Goal: Task Accomplishment & Management: Manage account settings

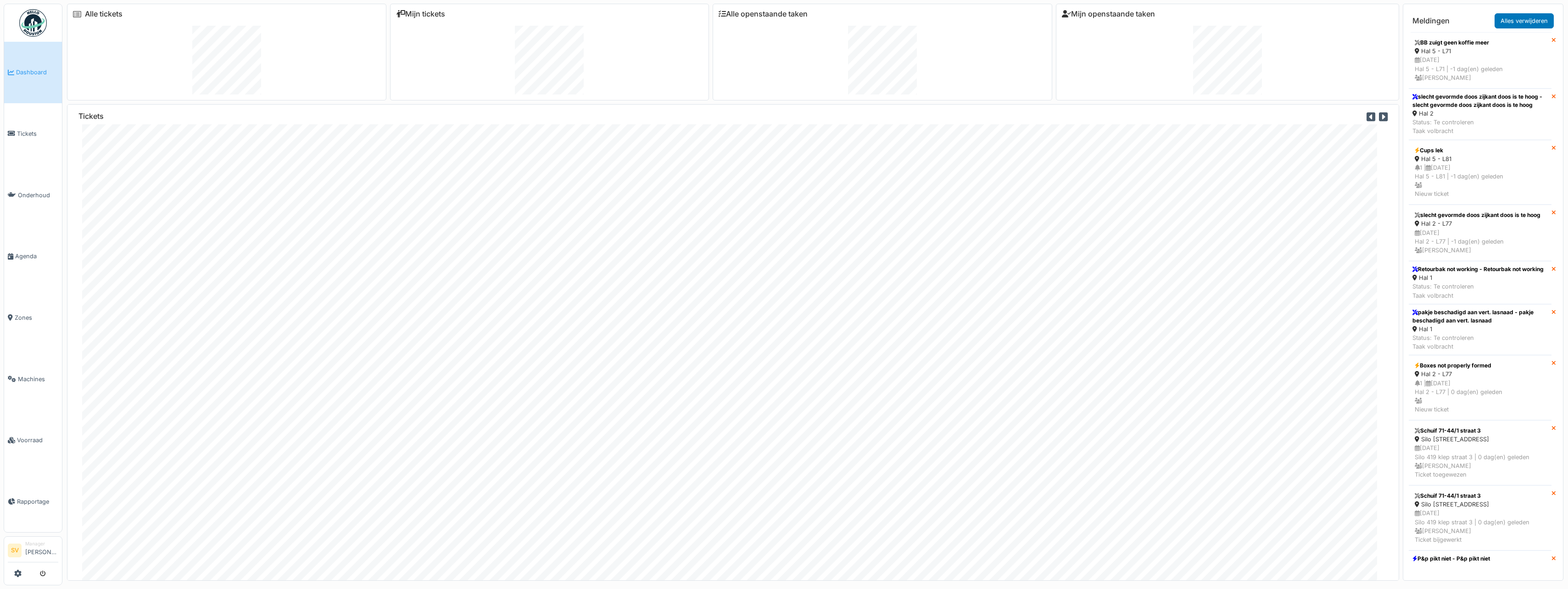
click at [30, 68] on span "Dashboard" at bounding box center [37, 72] width 42 height 9
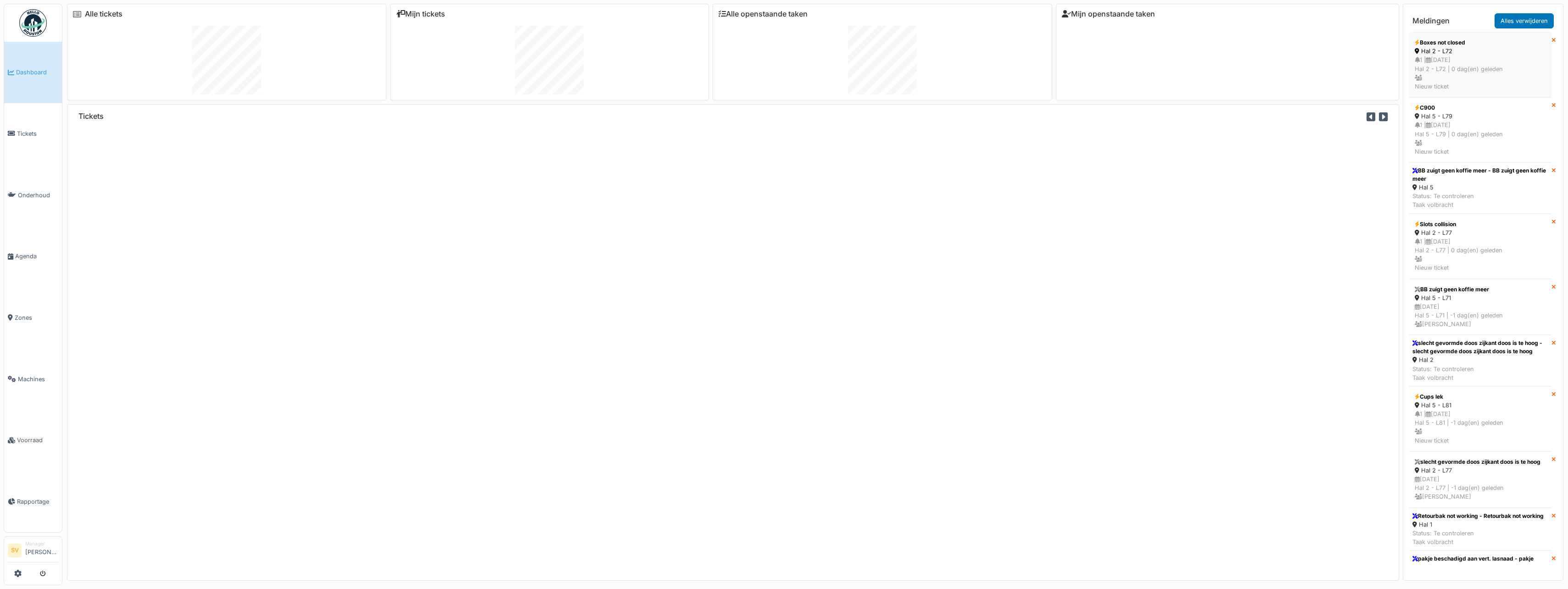
click at [1455, 77] on div "1 | 12/08/2025 Hal 2 - L72 | 0 dag(en) geleden Nieuw ticket" at bounding box center [1480, 73] width 131 height 35
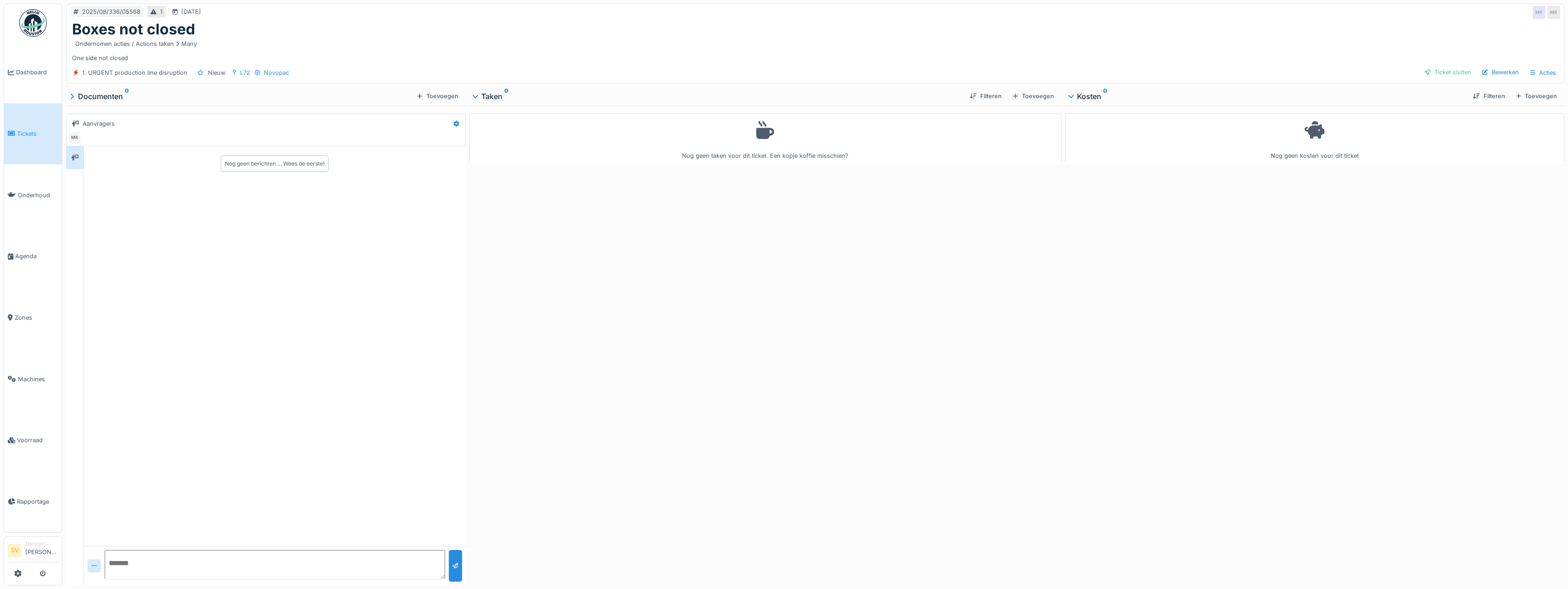
drag, startPoint x: 1497, startPoint y: 74, endPoint x: 909, endPoint y: 152, distance: 593.2
click at [1497, 74] on div "Bewerken" at bounding box center [1500, 72] width 44 height 12
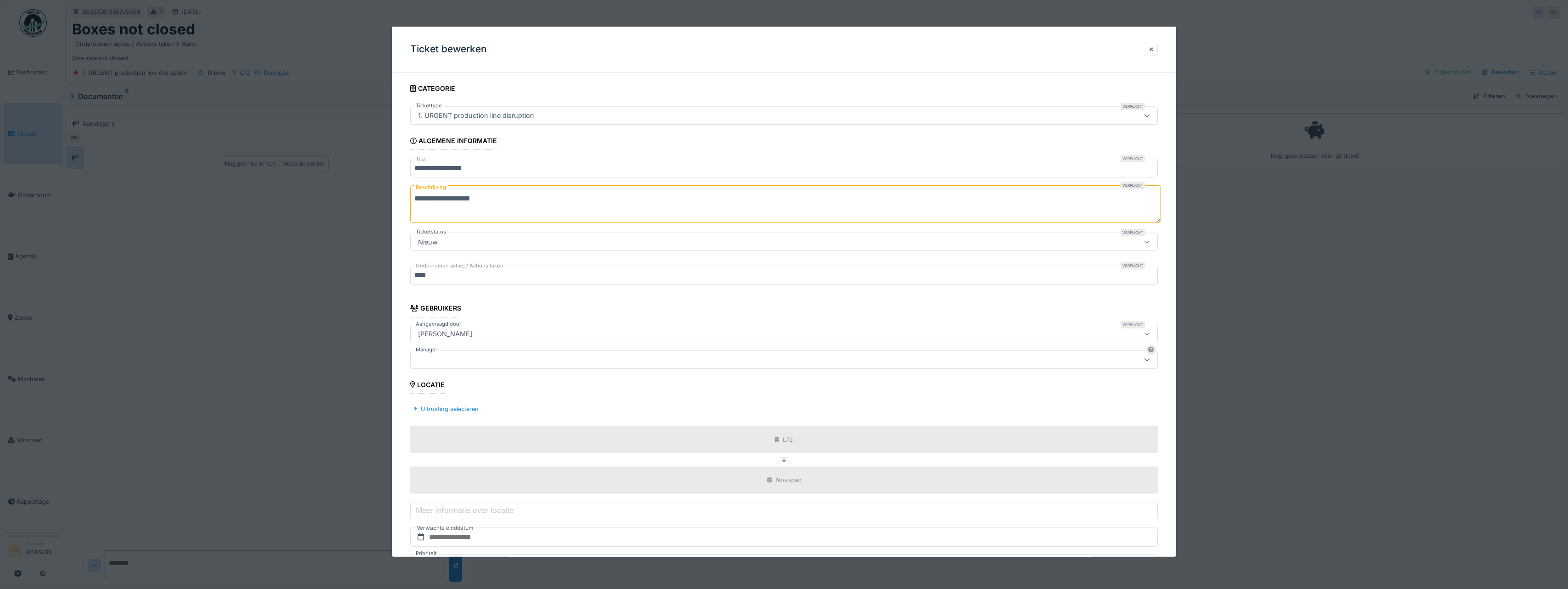
click at [450, 360] on div at bounding box center [743, 359] width 657 height 10
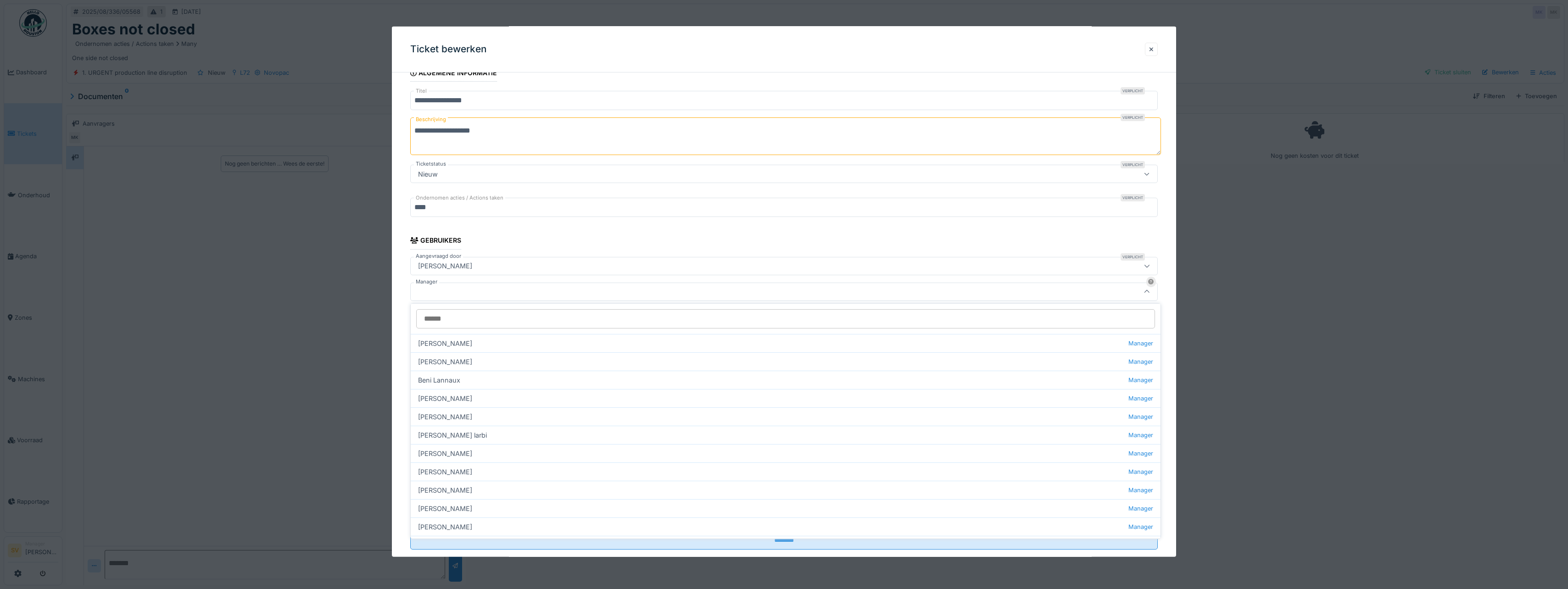
click at [444, 298] on div at bounding box center [784, 291] width 747 height 18
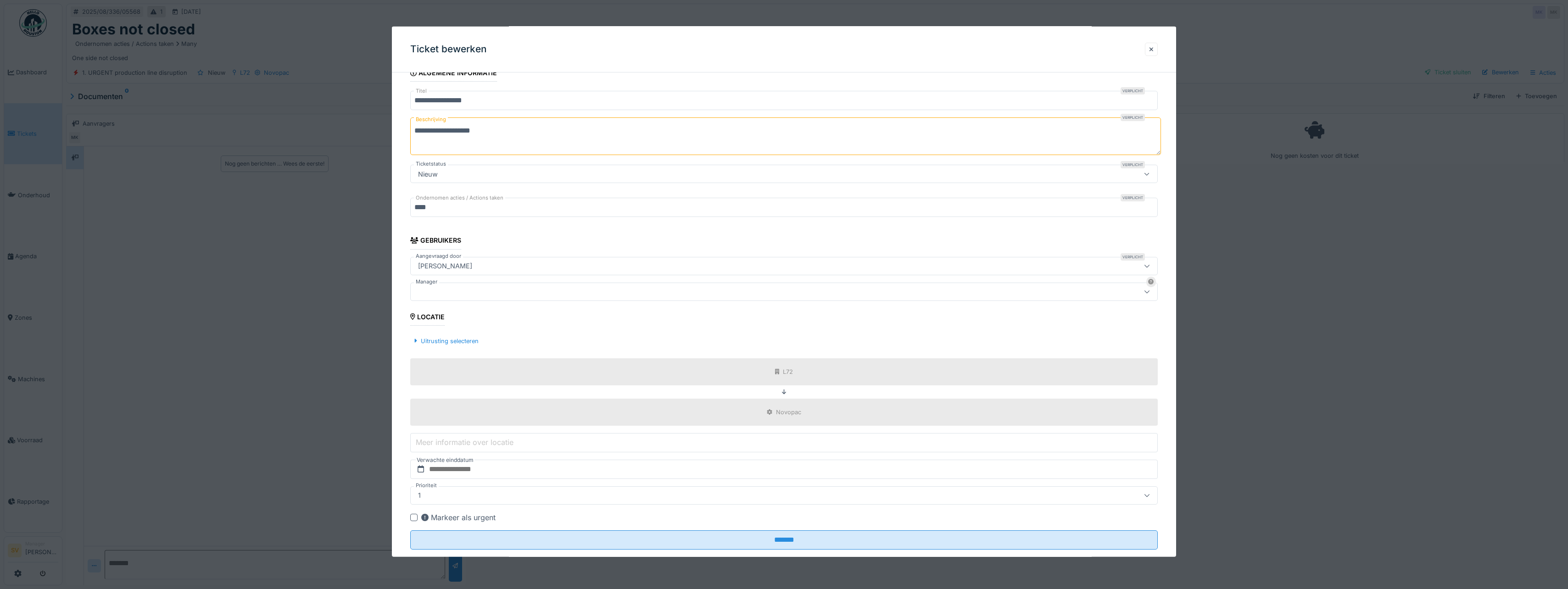
click at [444, 292] on div at bounding box center [743, 291] width 657 height 10
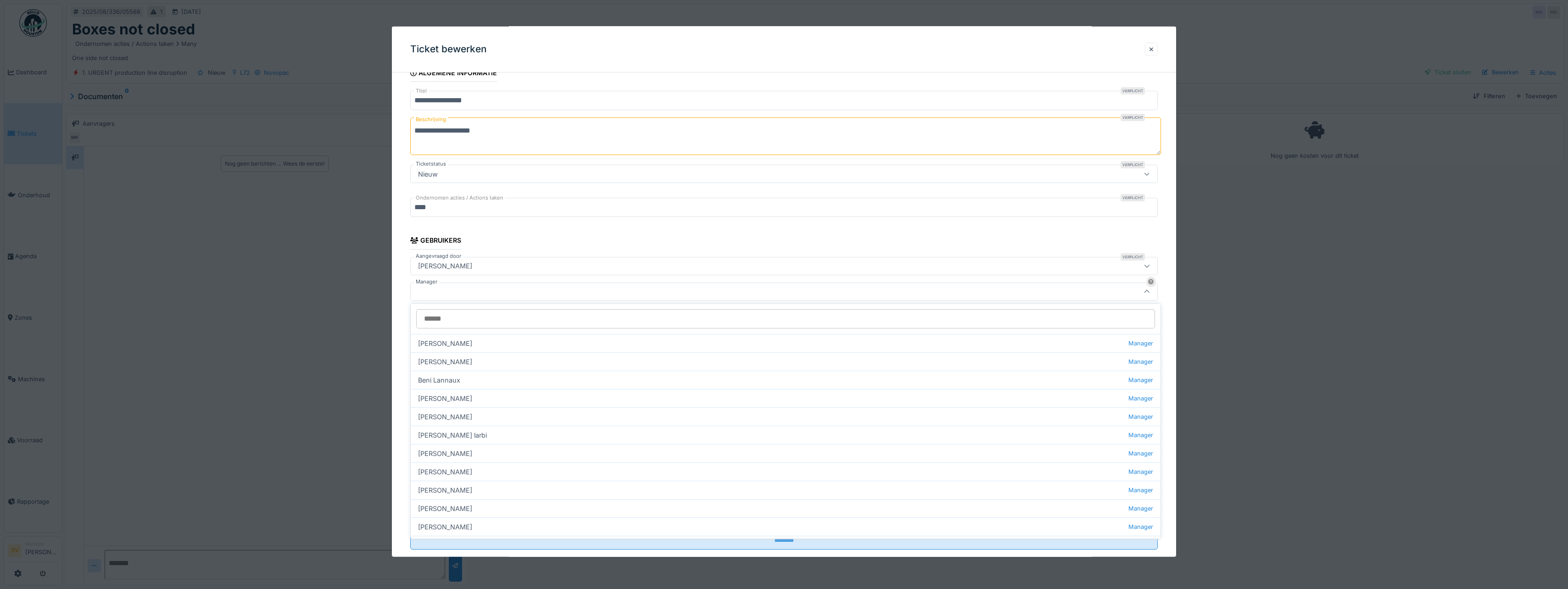
click at [444, 292] on div at bounding box center [743, 291] width 657 height 10
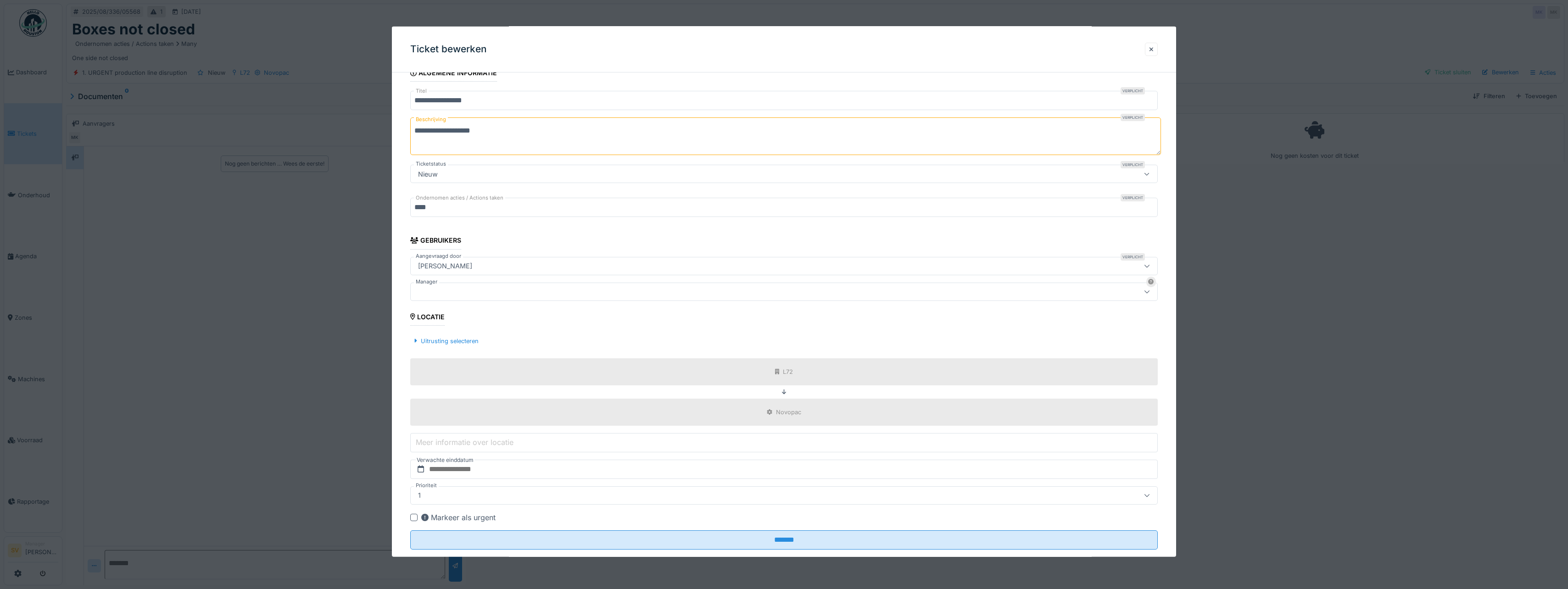
click at [444, 292] on div at bounding box center [743, 291] width 657 height 10
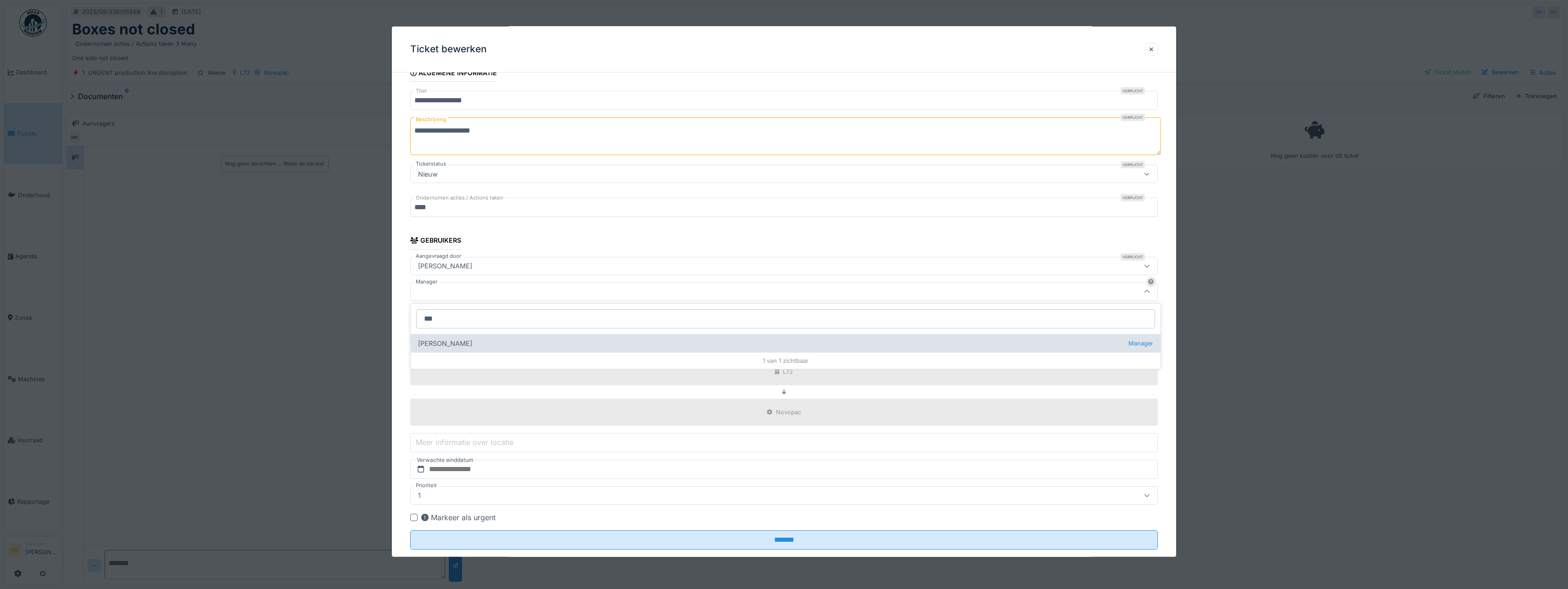
type input "***"
click at [456, 345] on div "[PERSON_NAME] Manager" at bounding box center [786, 343] width 750 height 18
type input "****"
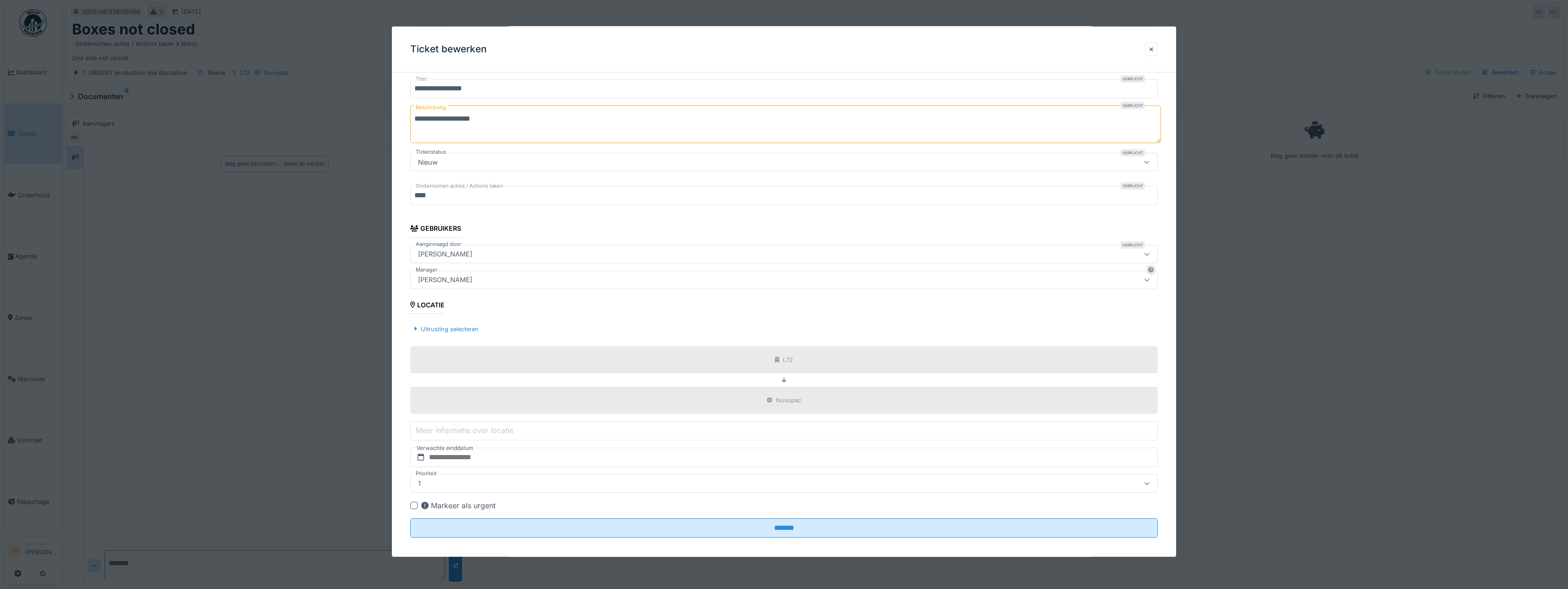
scroll to position [86, 0]
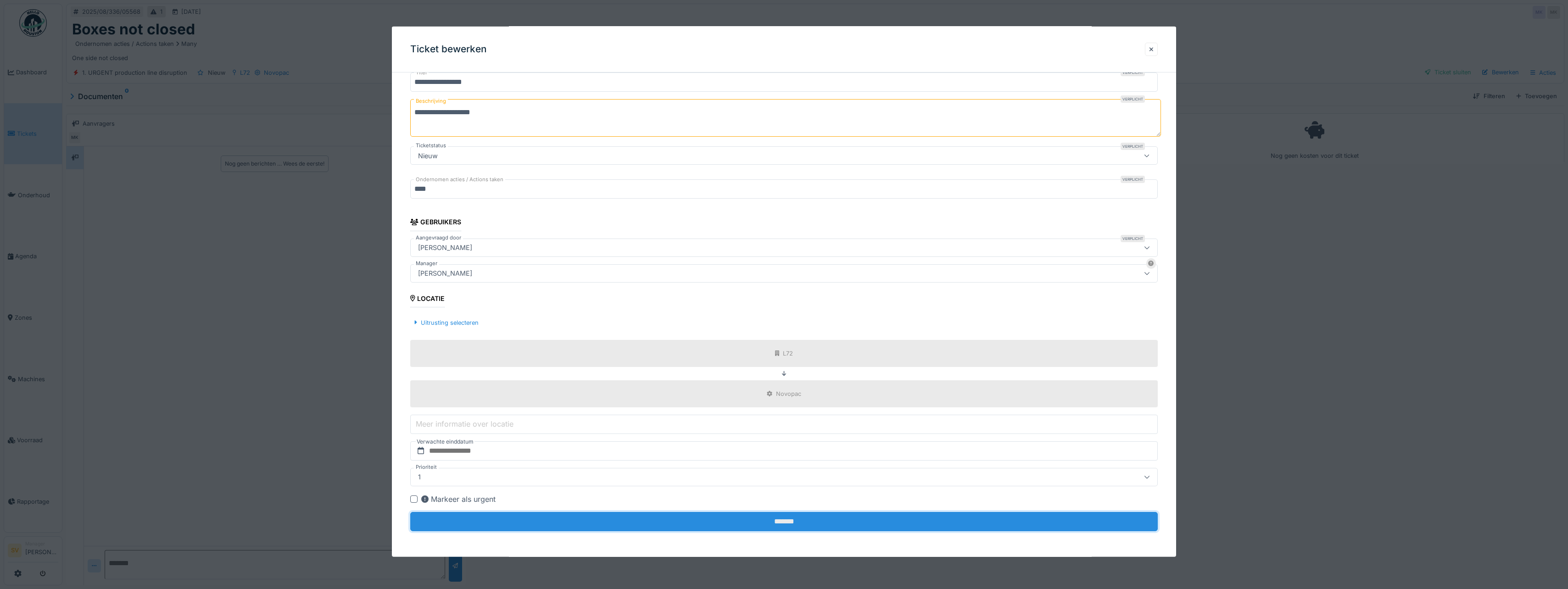
click at [795, 518] on input "*******" at bounding box center [784, 521] width 747 height 19
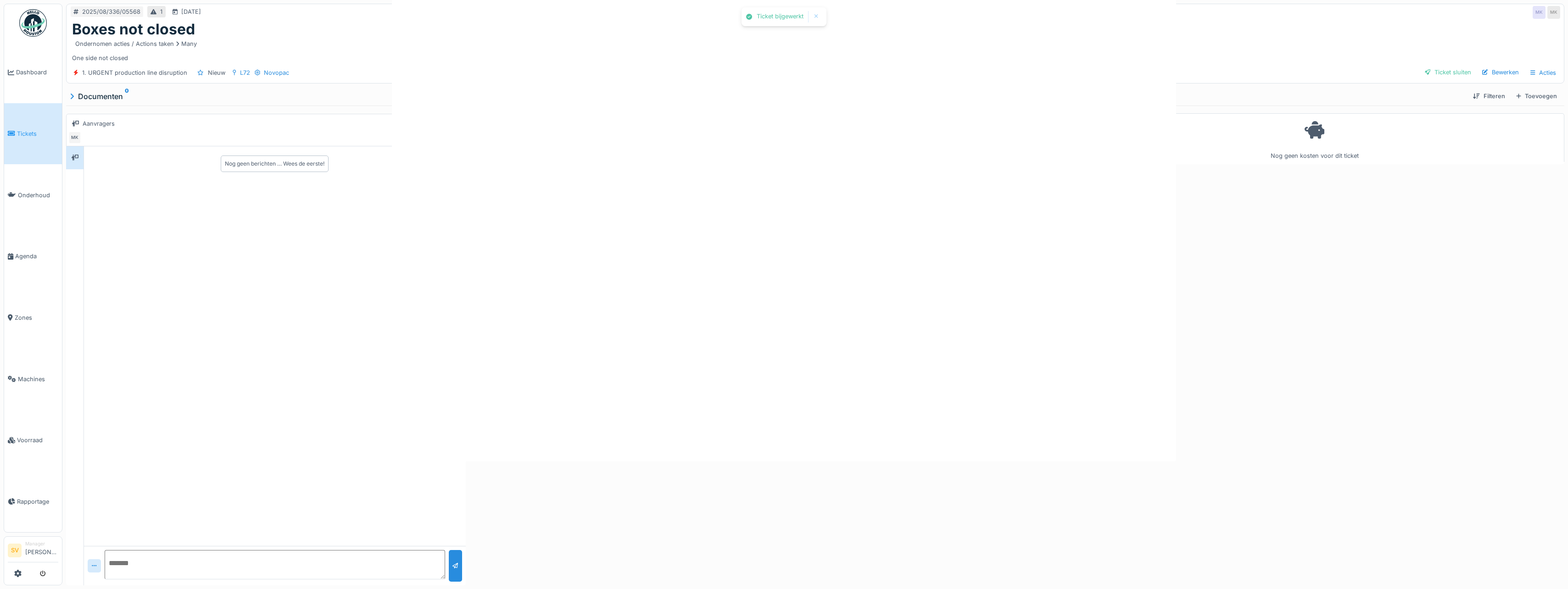
scroll to position [0, 0]
click at [1040, 98] on div "Toevoegen" at bounding box center [1033, 96] width 48 height 12
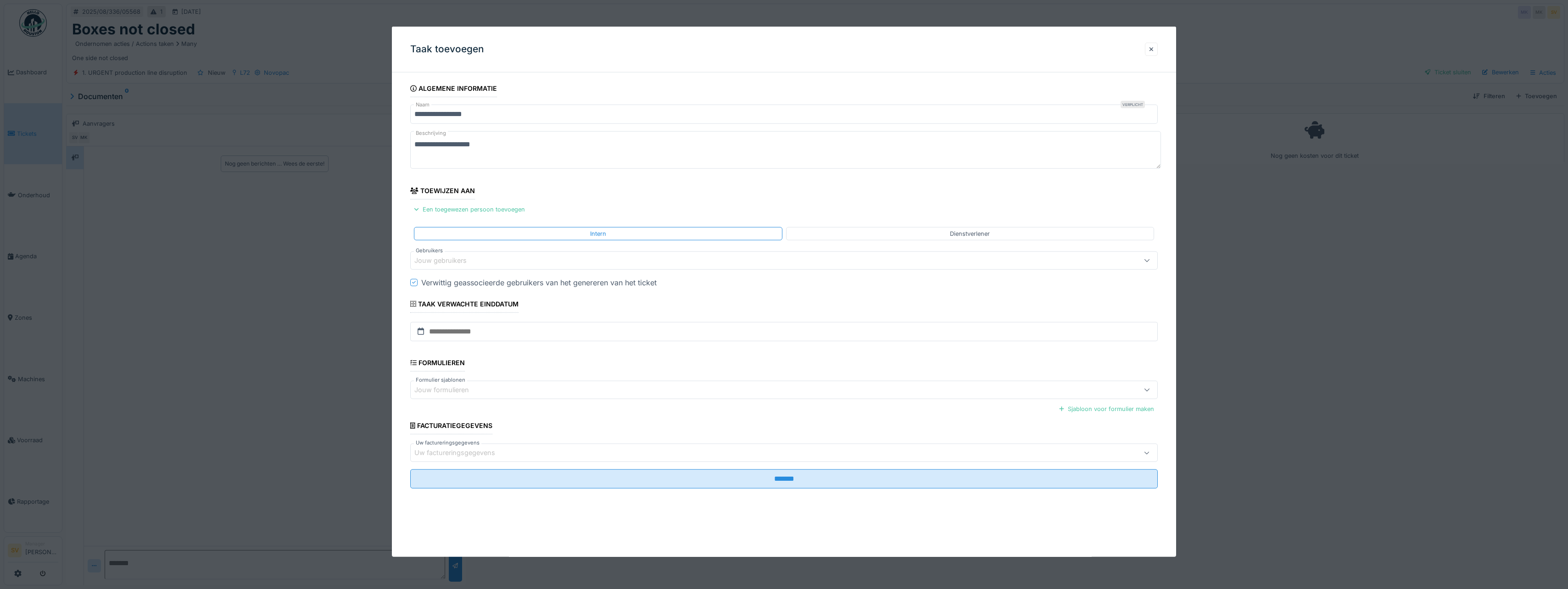
click at [461, 256] on div "Jouw gebruikers" at bounding box center [447, 260] width 65 height 10
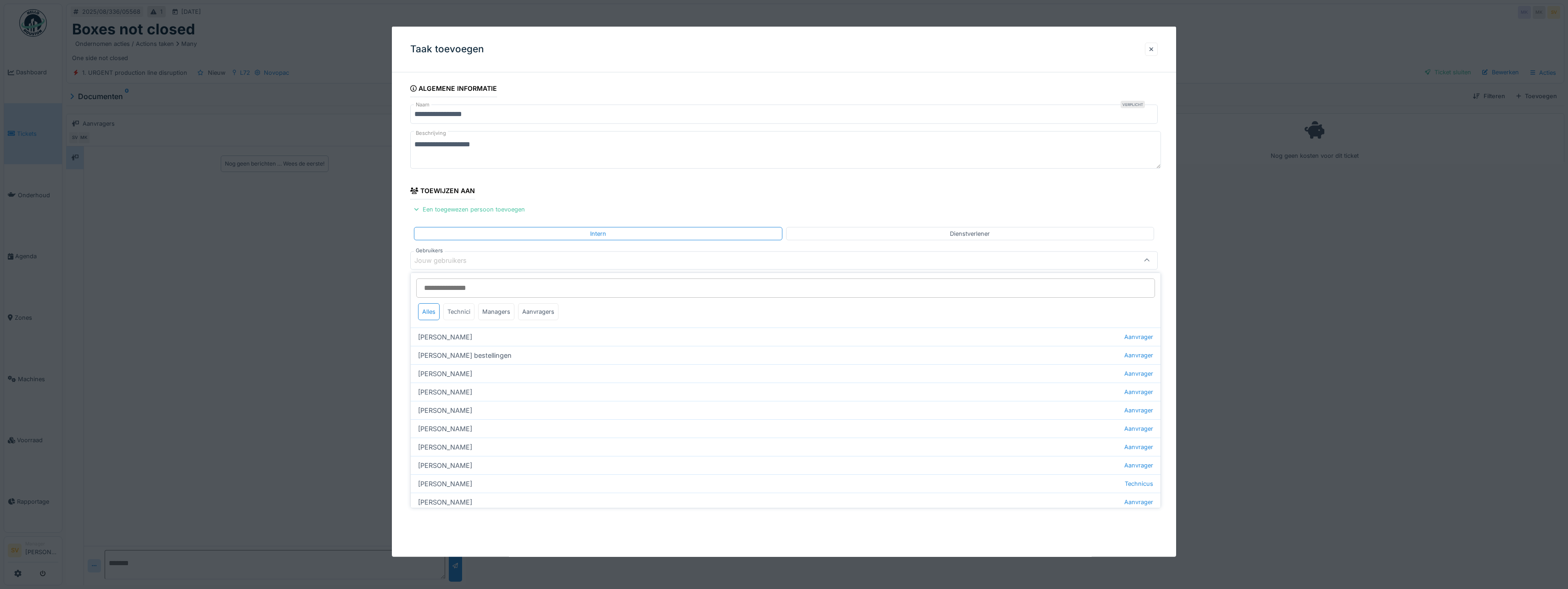
click at [457, 312] on div "Technici" at bounding box center [458, 312] width 31 height 17
click at [439, 504] on div "[PERSON_NAME] Technicus" at bounding box center [786, 502] width 750 height 18
type input "****"
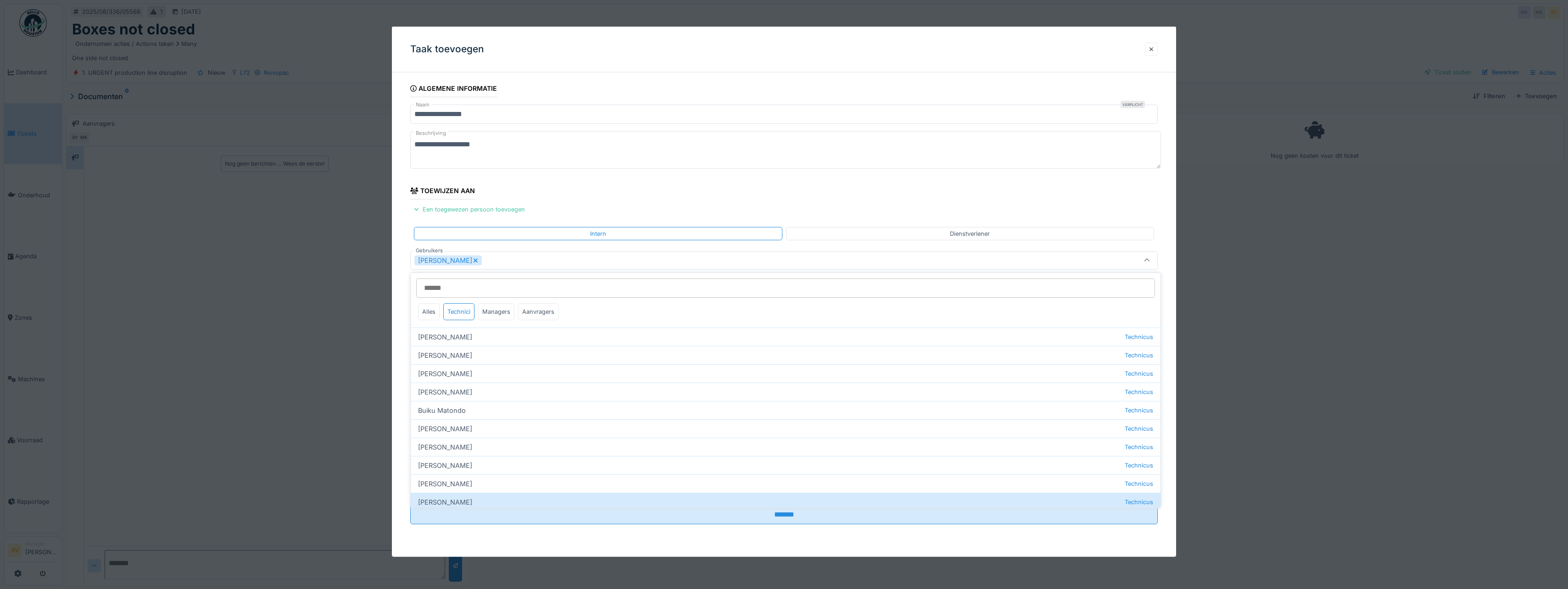
click at [1150, 262] on icon at bounding box center [1147, 261] width 6 height 6
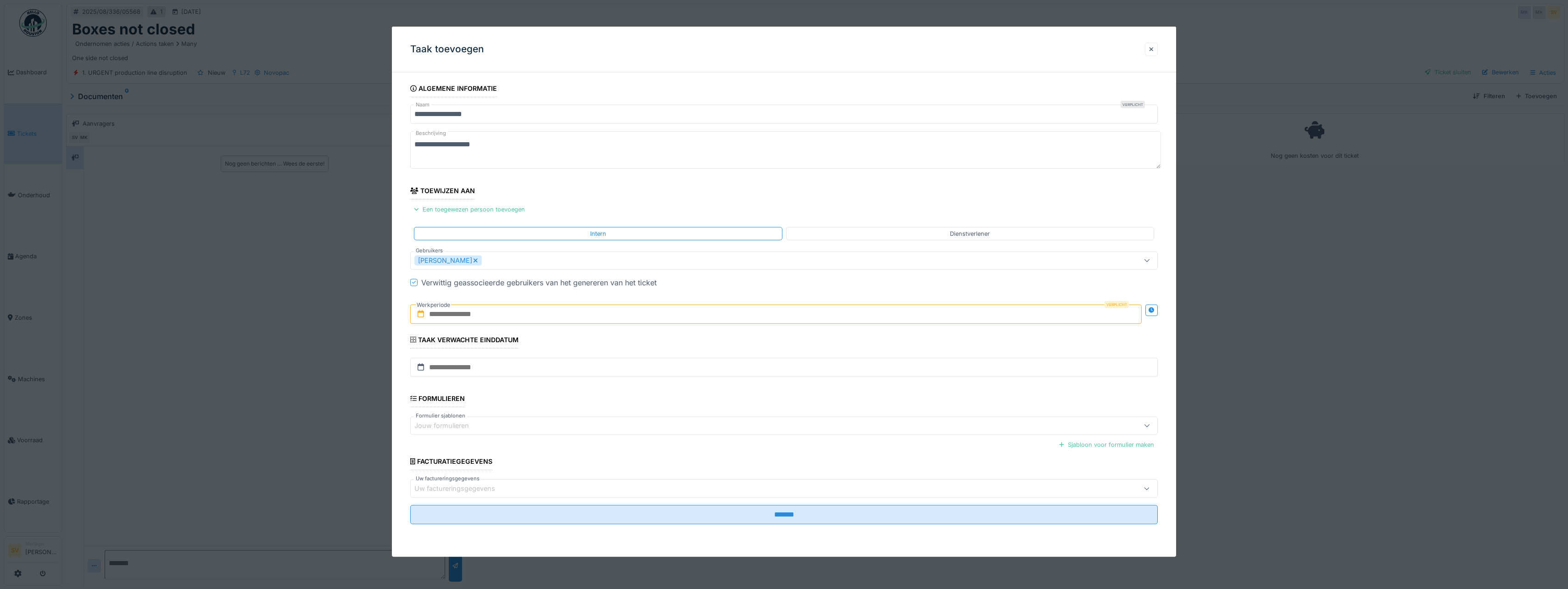
click at [467, 313] on input "text" at bounding box center [776, 315] width 732 height 19
click at [735, 403] on div "11" at bounding box center [733, 404] width 12 height 12
click at [746, 403] on div "12" at bounding box center [748, 404] width 12 height 13
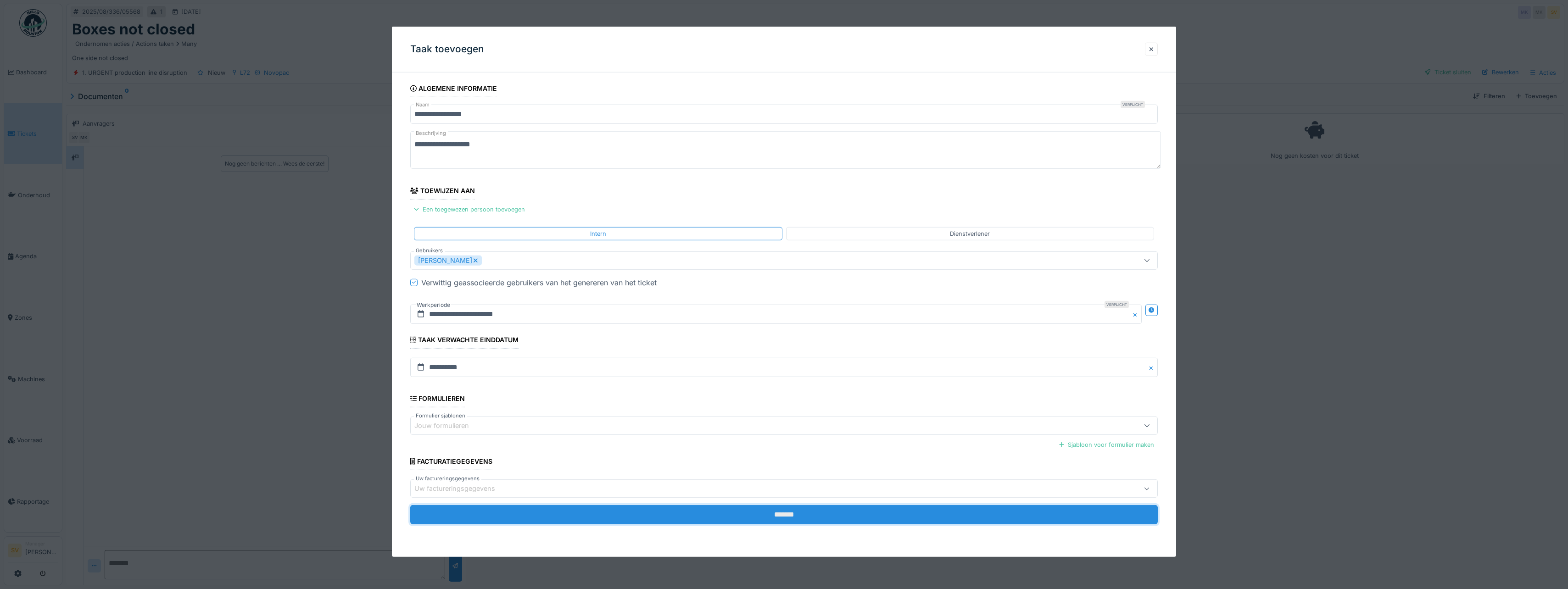
click at [765, 512] on input "*******" at bounding box center [784, 515] width 747 height 19
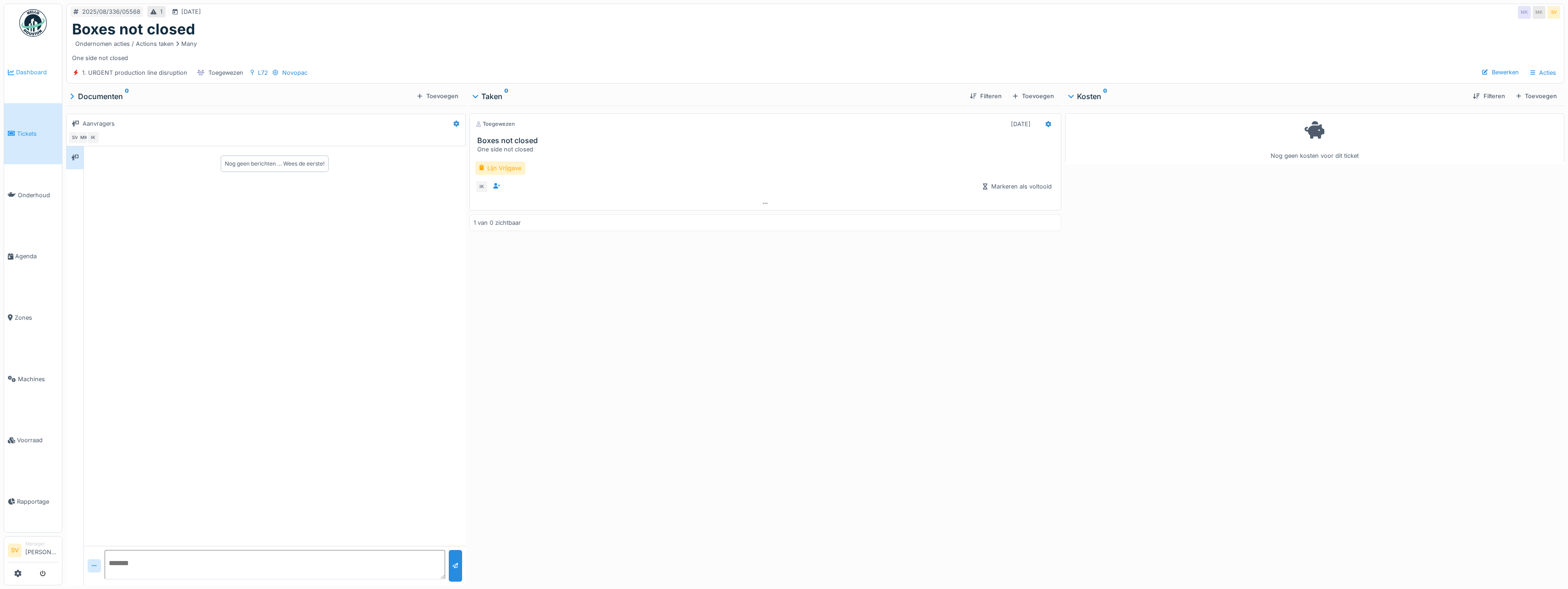
click at [26, 75] on span "Dashboard" at bounding box center [37, 72] width 42 height 9
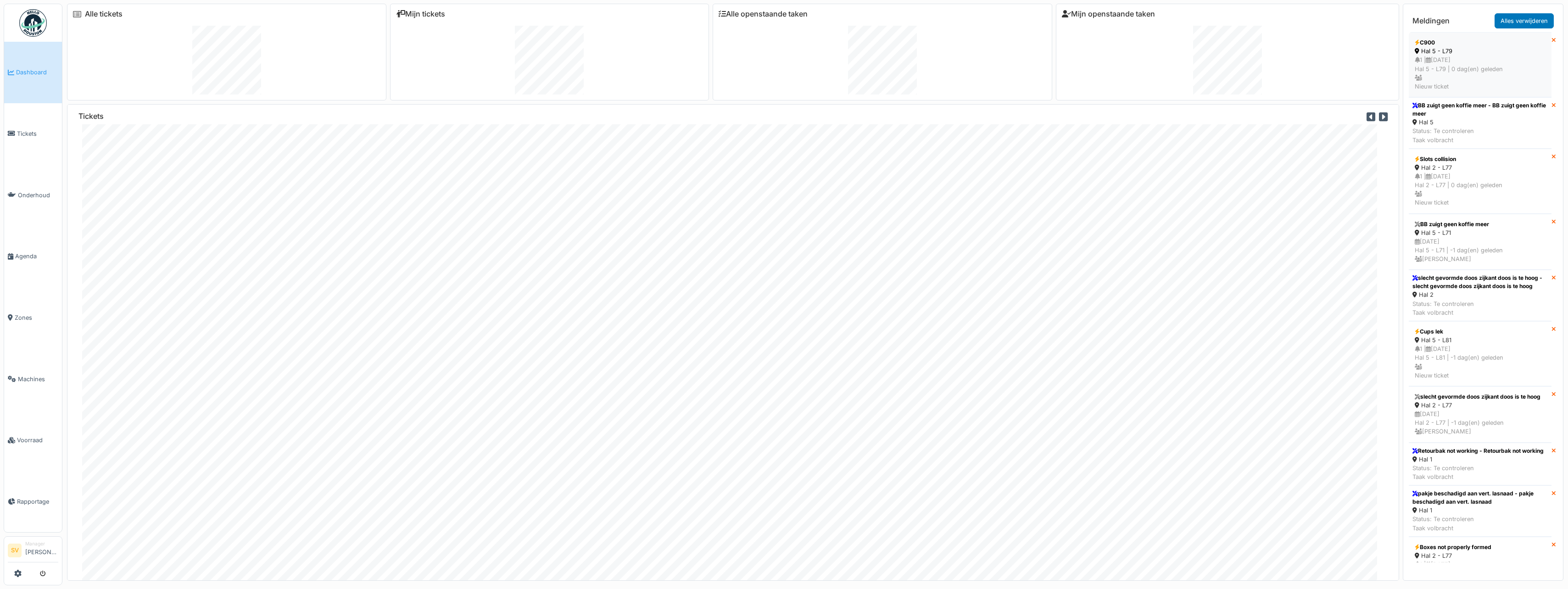
click at [1486, 72] on div "1 | [DATE] Hal 5 - L79 | 0 dag(en) geleden Nieuw ticket" at bounding box center [1480, 73] width 131 height 35
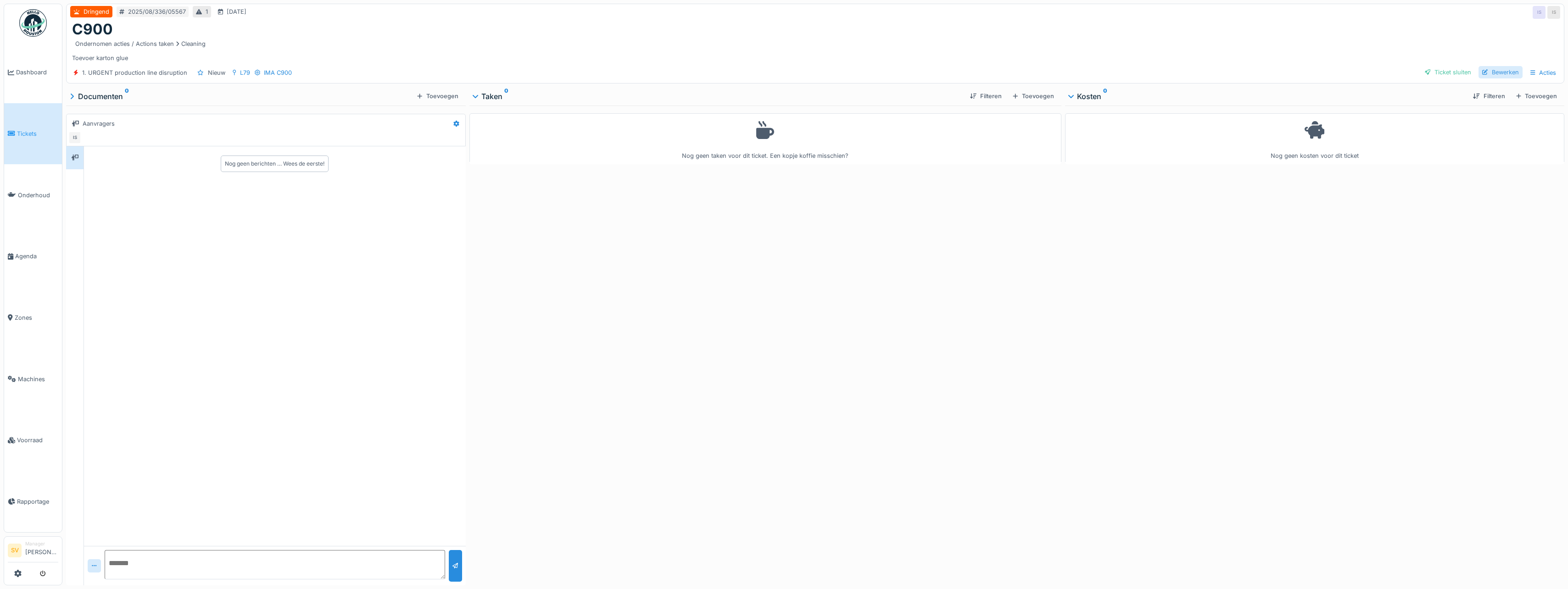
click at [1492, 72] on div "Bewerken" at bounding box center [1500, 72] width 44 height 12
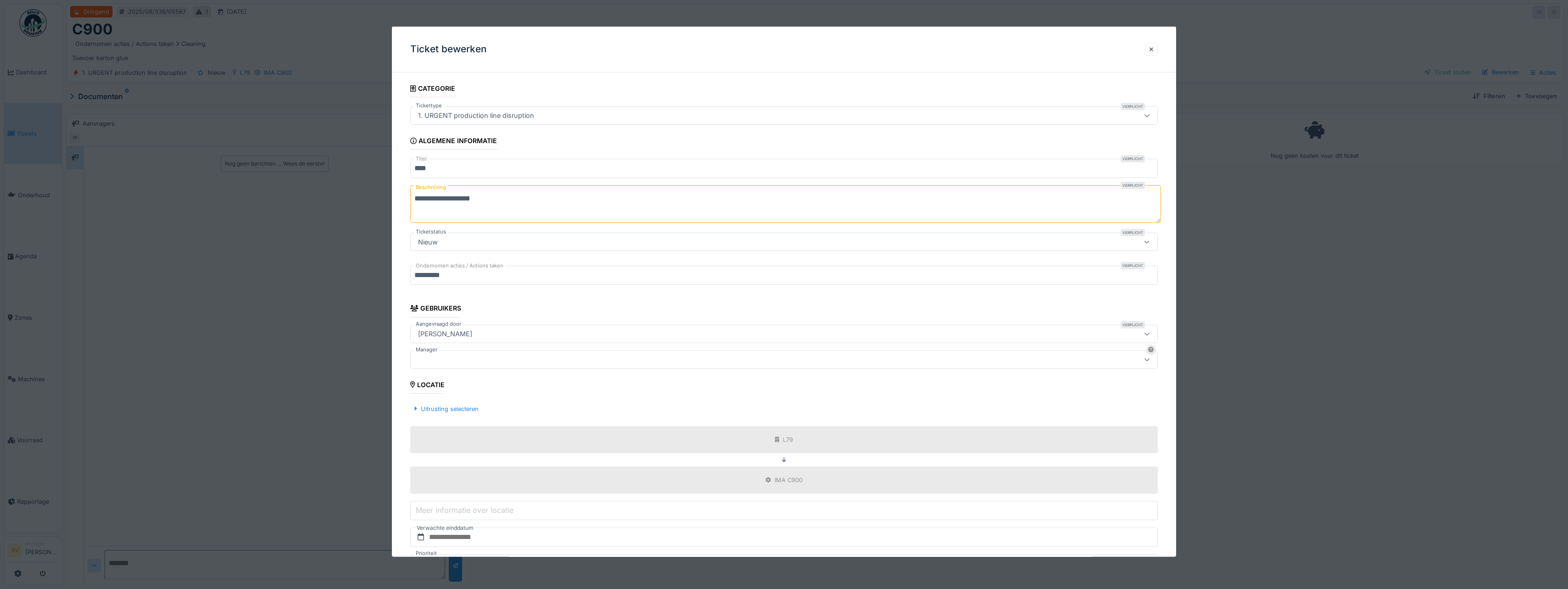
click at [450, 356] on div at bounding box center [743, 359] width 657 height 10
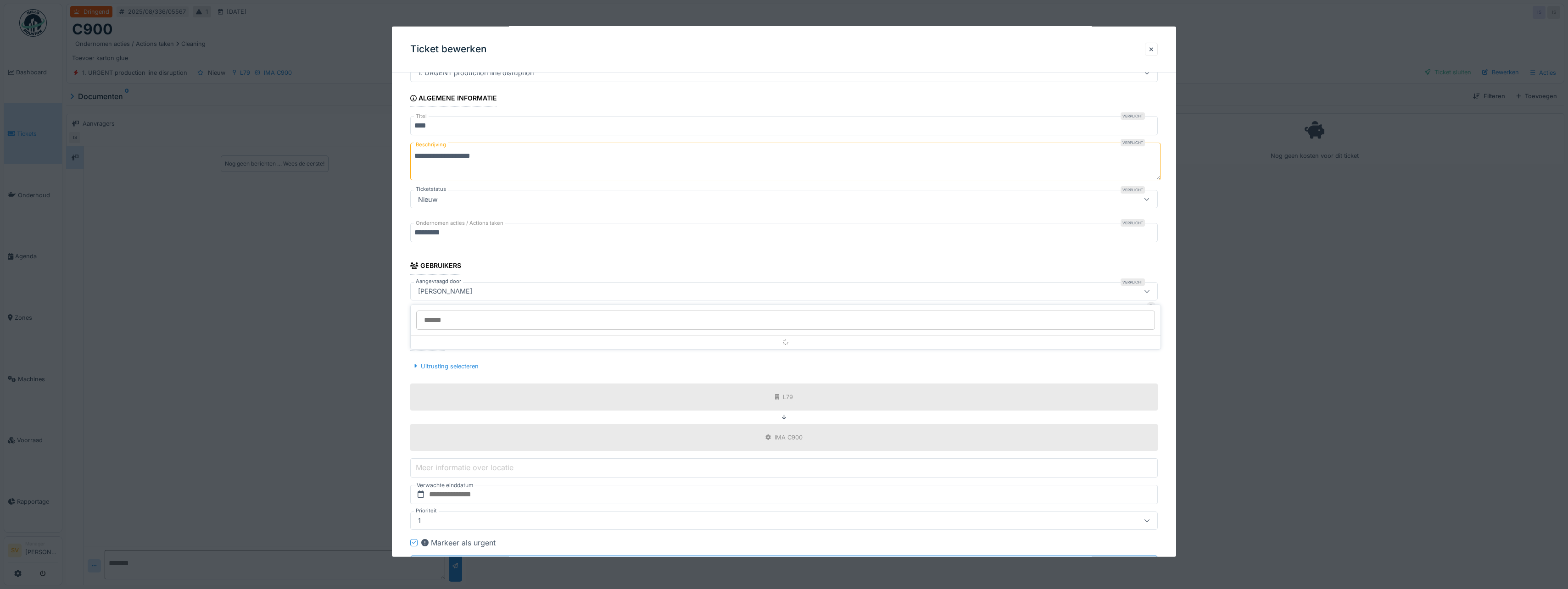
scroll to position [68, 0]
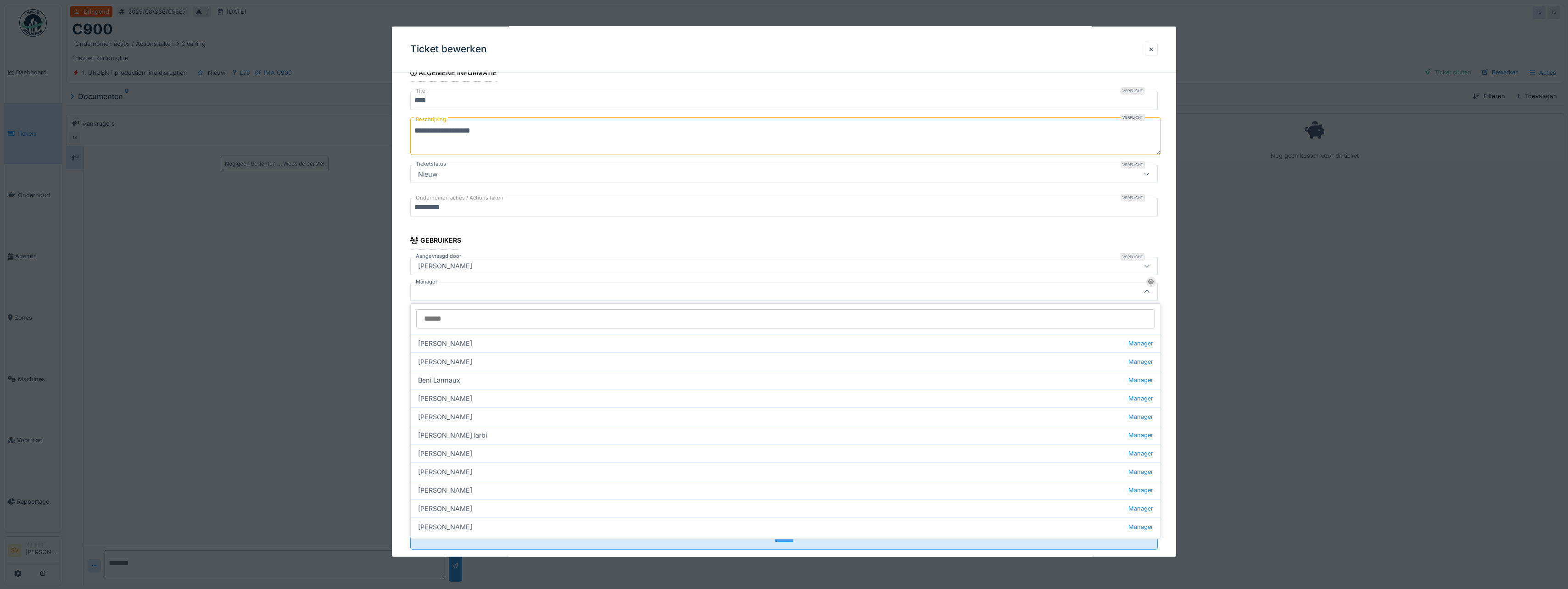
click at [449, 294] on div at bounding box center [743, 291] width 657 height 10
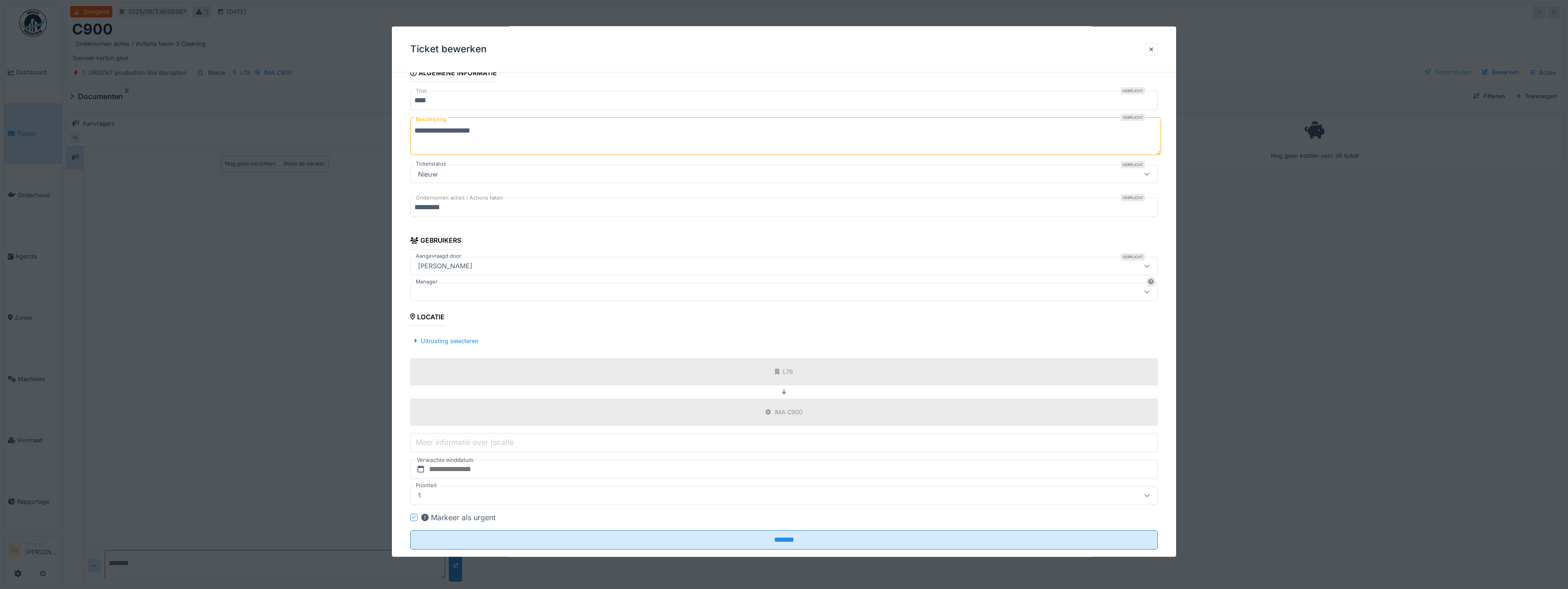
click at [445, 294] on div at bounding box center [743, 291] width 657 height 10
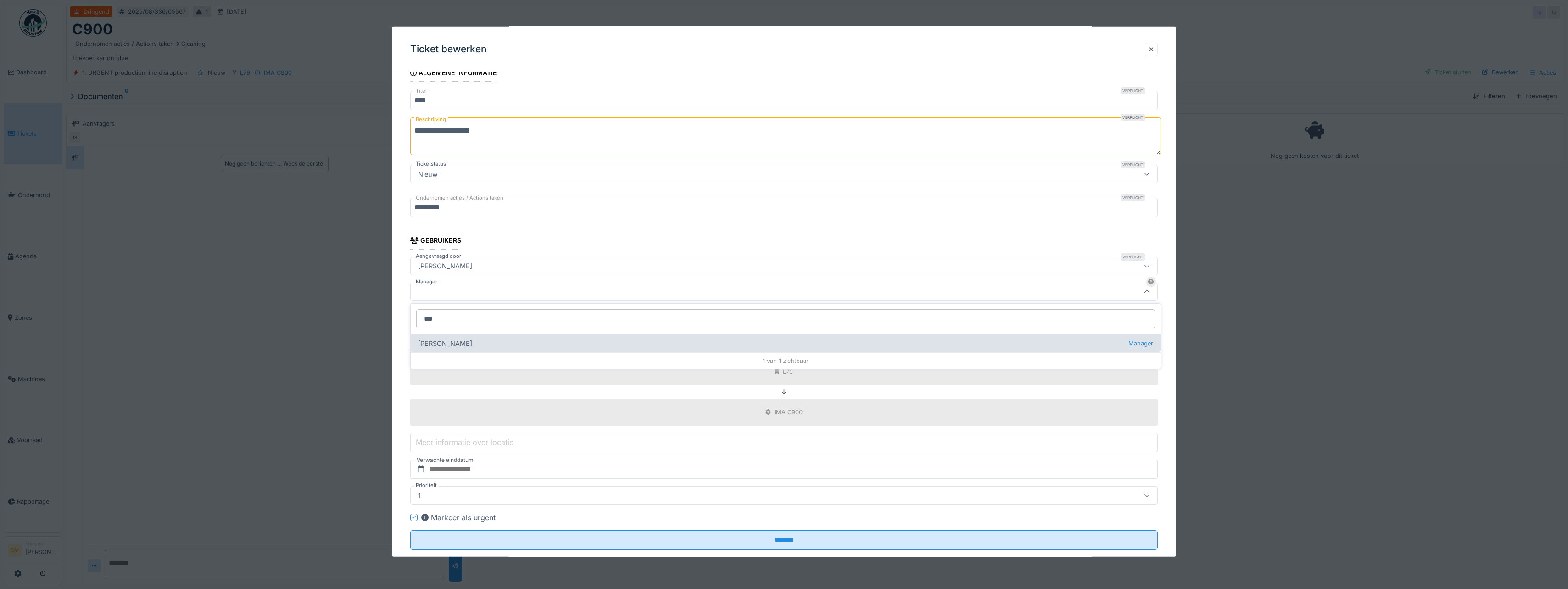
type input "***"
click at [453, 344] on div "[PERSON_NAME] Manager" at bounding box center [786, 343] width 750 height 18
type input "****"
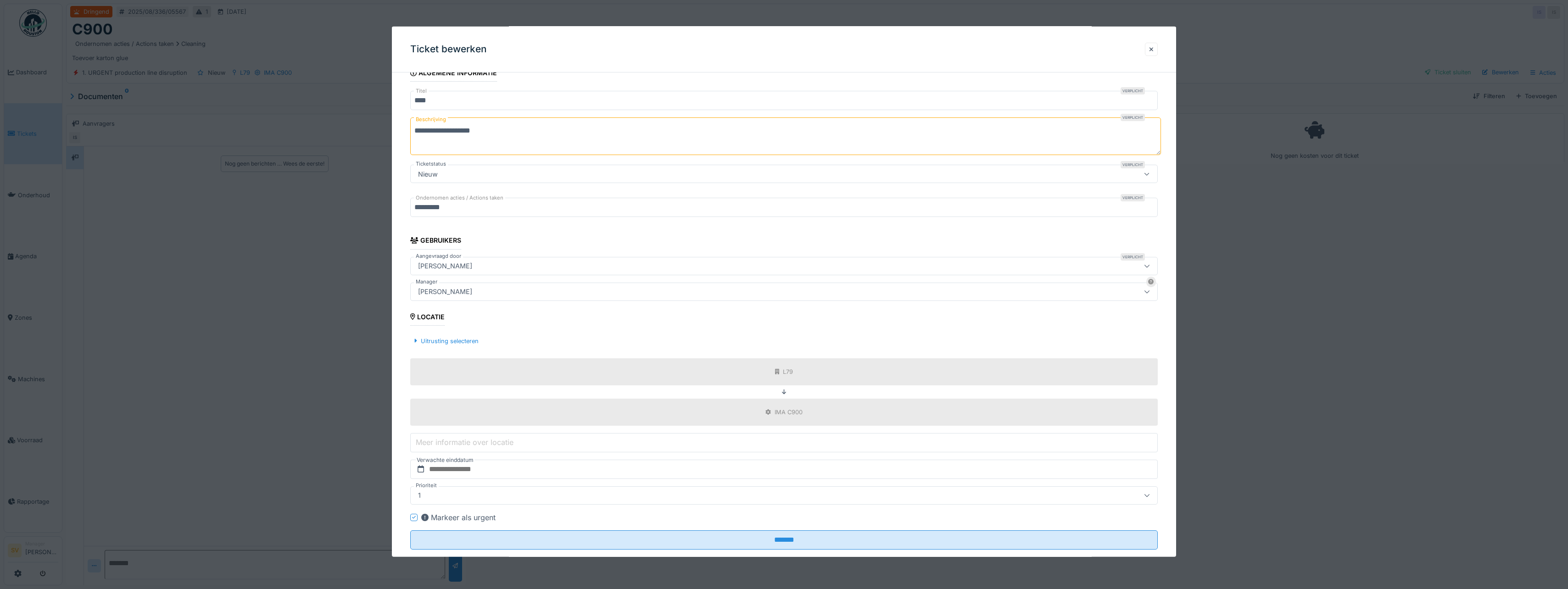
scroll to position [86, 0]
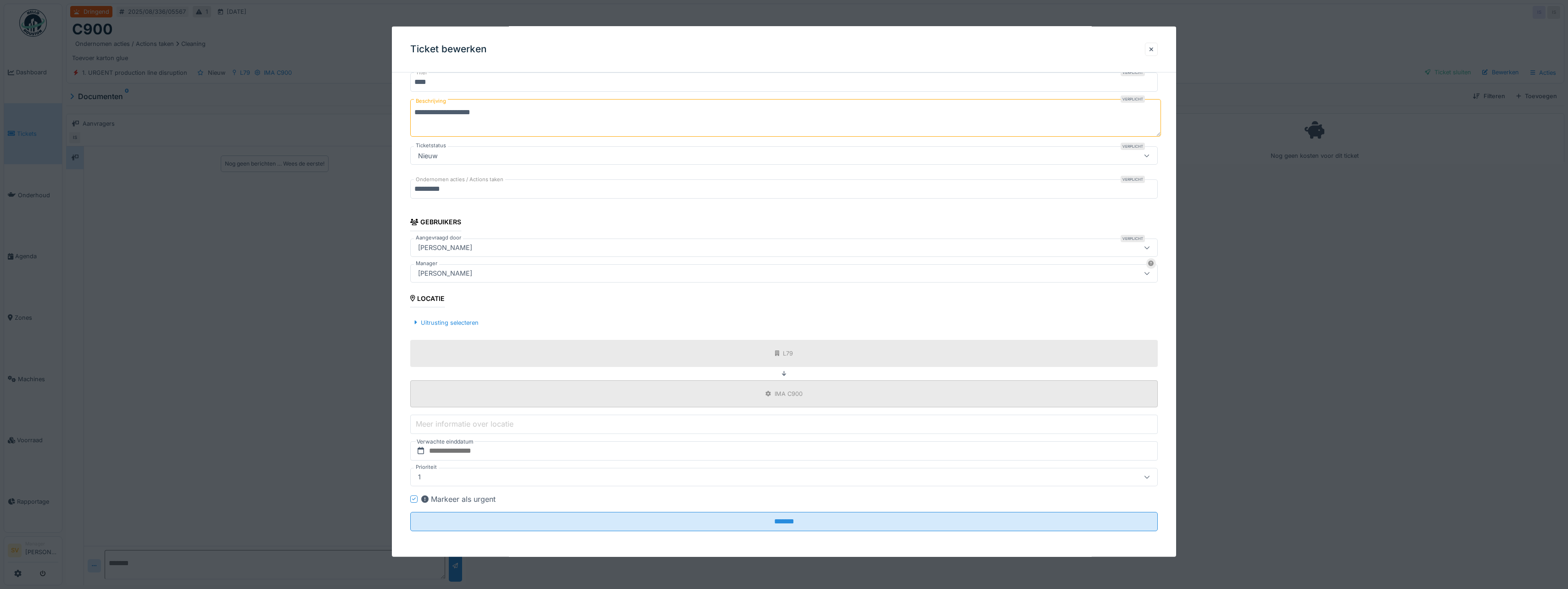
click at [620, 396] on div "IMA C900" at bounding box center [784, 394] width 747 height 27
click at [438, 326] on div "Uitrusting selecteren" at bounding box center [446, 322] width 72 height 12
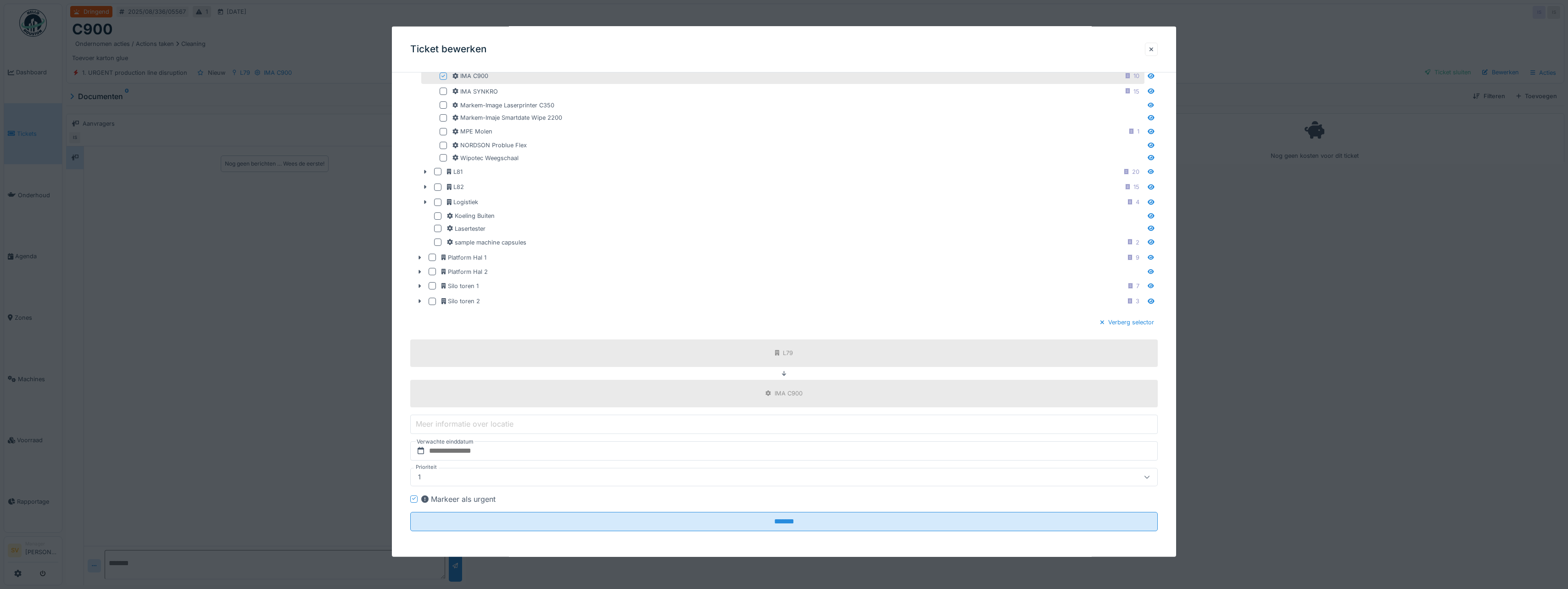
scroll to position [7, 0]
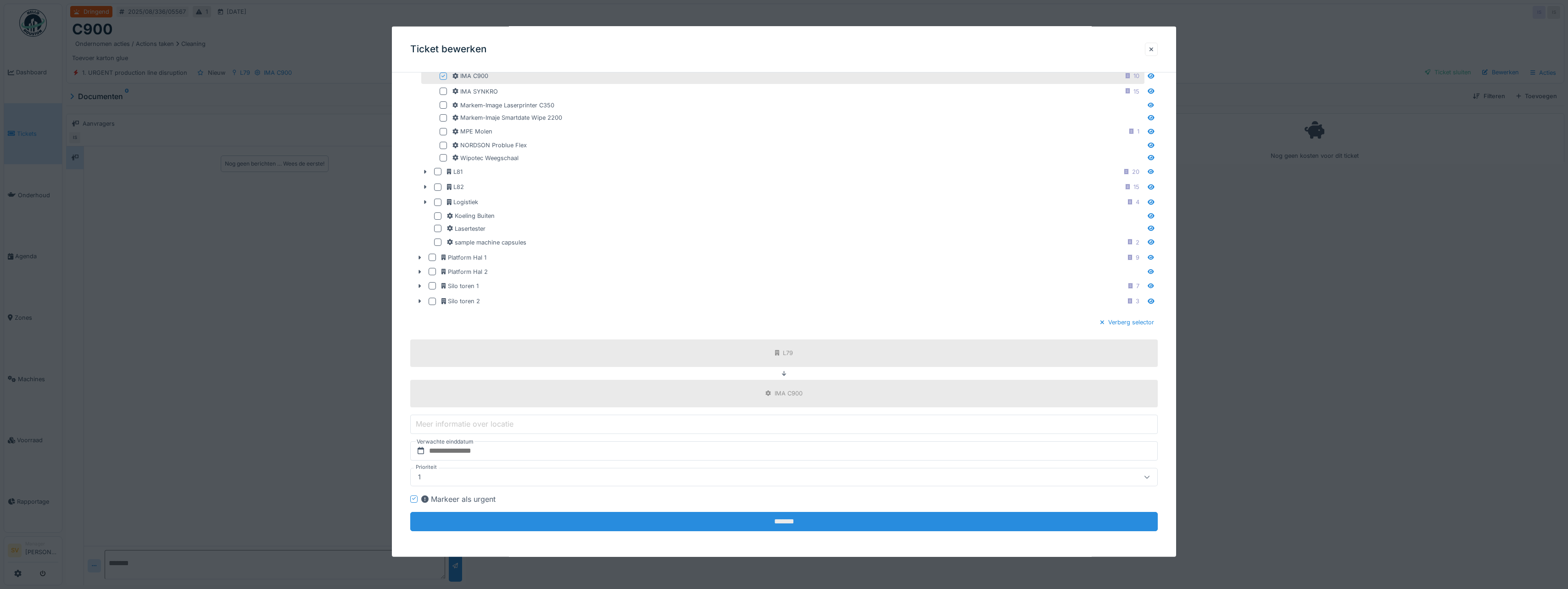
click at [785, 521] on input "*******" at bounding box center [784, 521] width 747 height 19
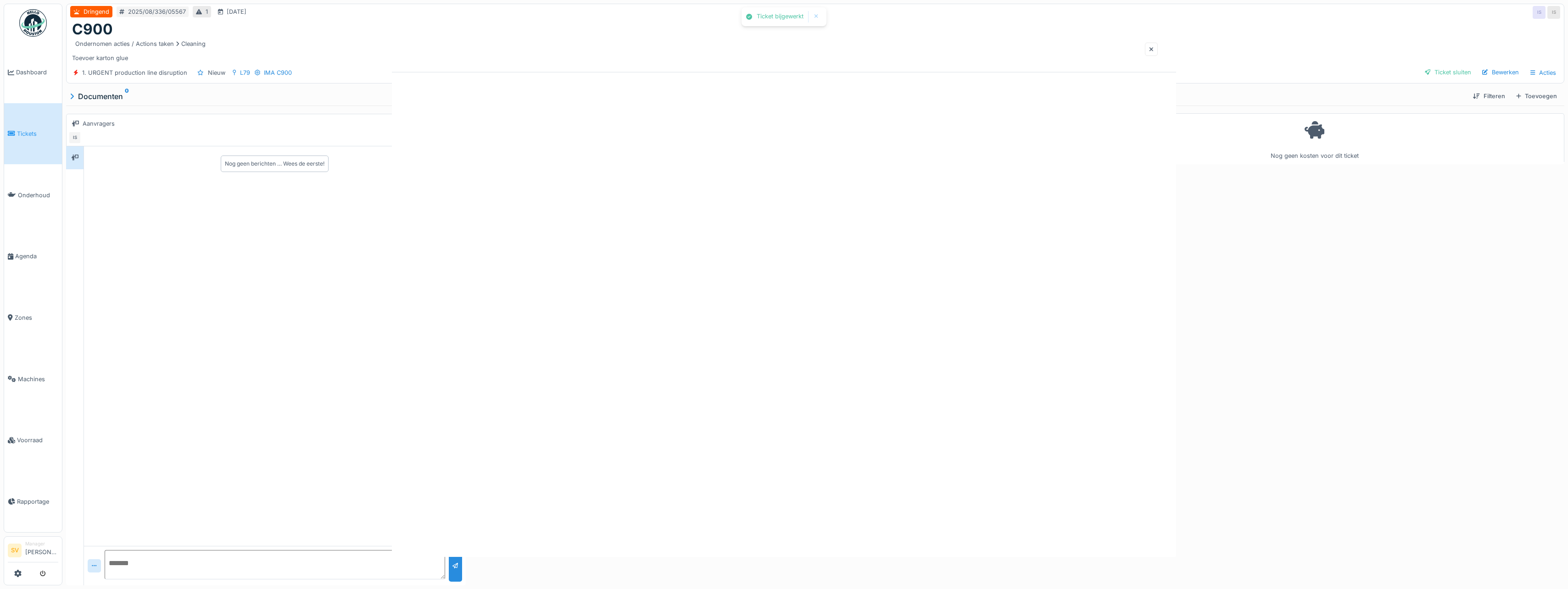
scroll to position [0, 0]
click at [1041, 90] on div "Toevoegen" at bounding box center [1033, 96] width 48 height 12
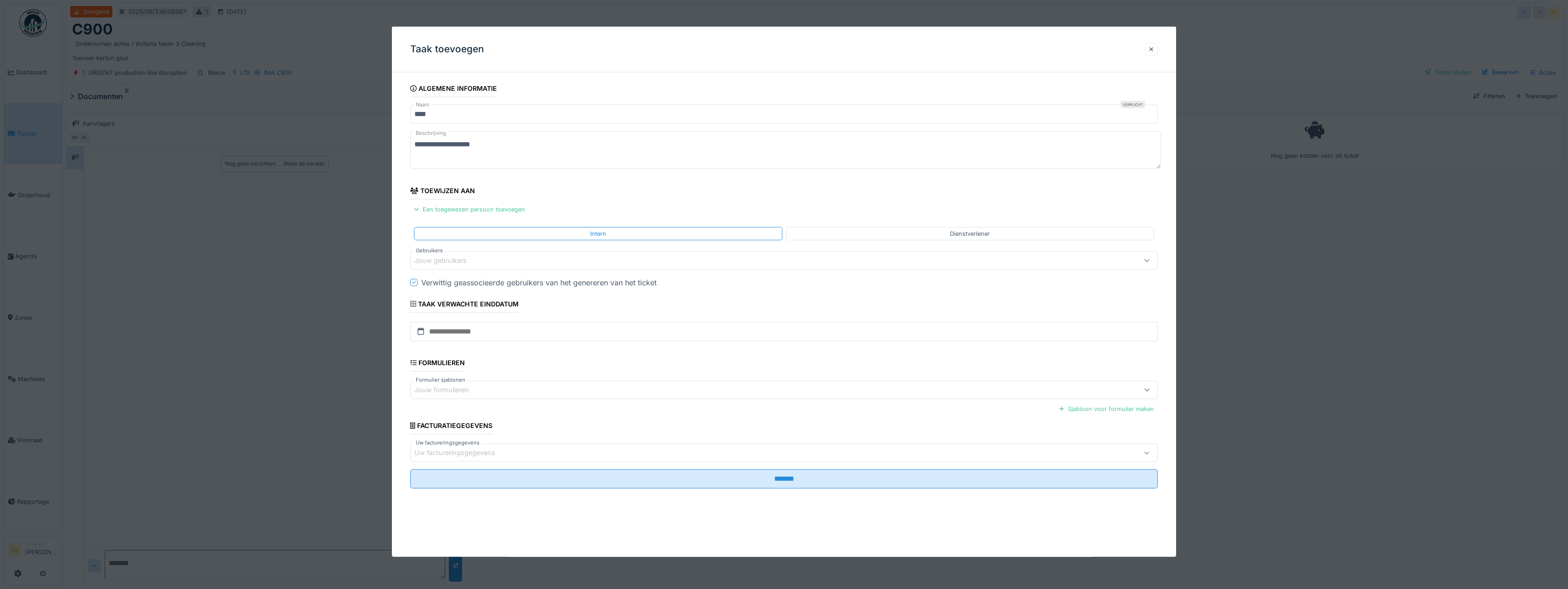
click at [449, 260] on div "Jouw gebruikers" at bounding box center [447, 260] width 65 height 10
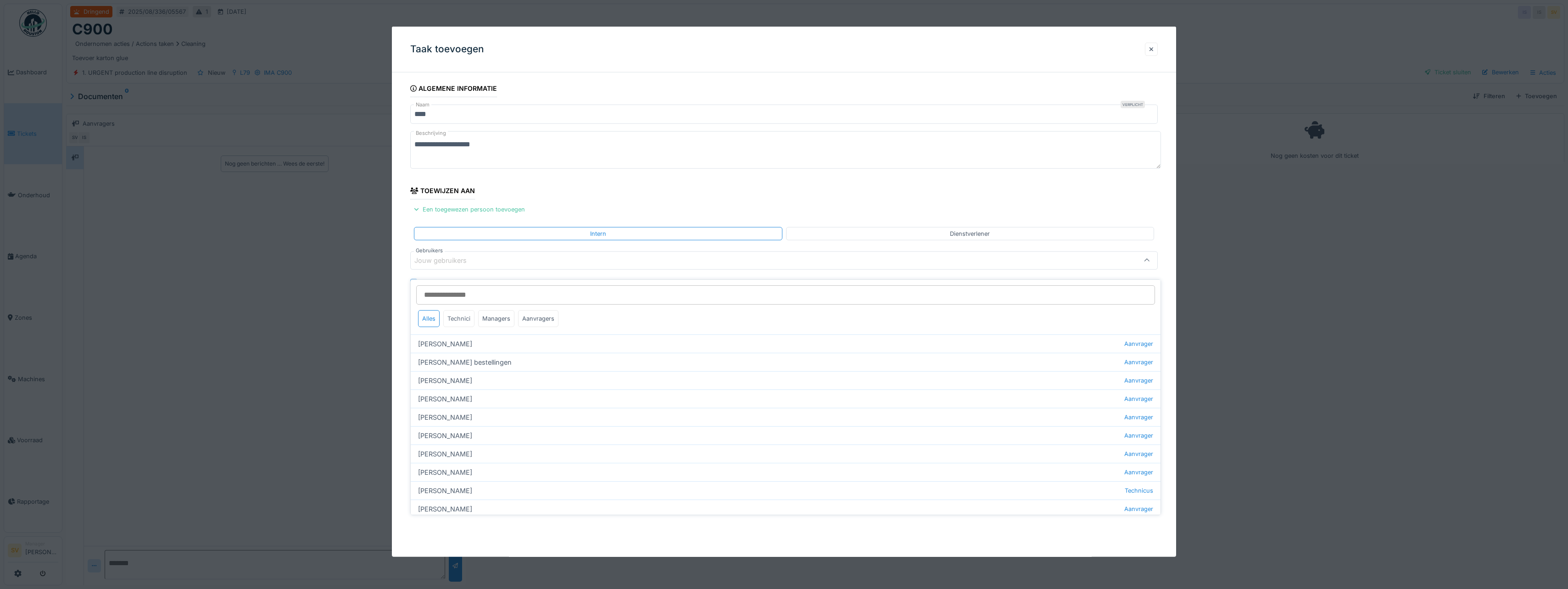
click at [455, 312] on div "Technici" at bounding box center [458, 319] width 31 height 17
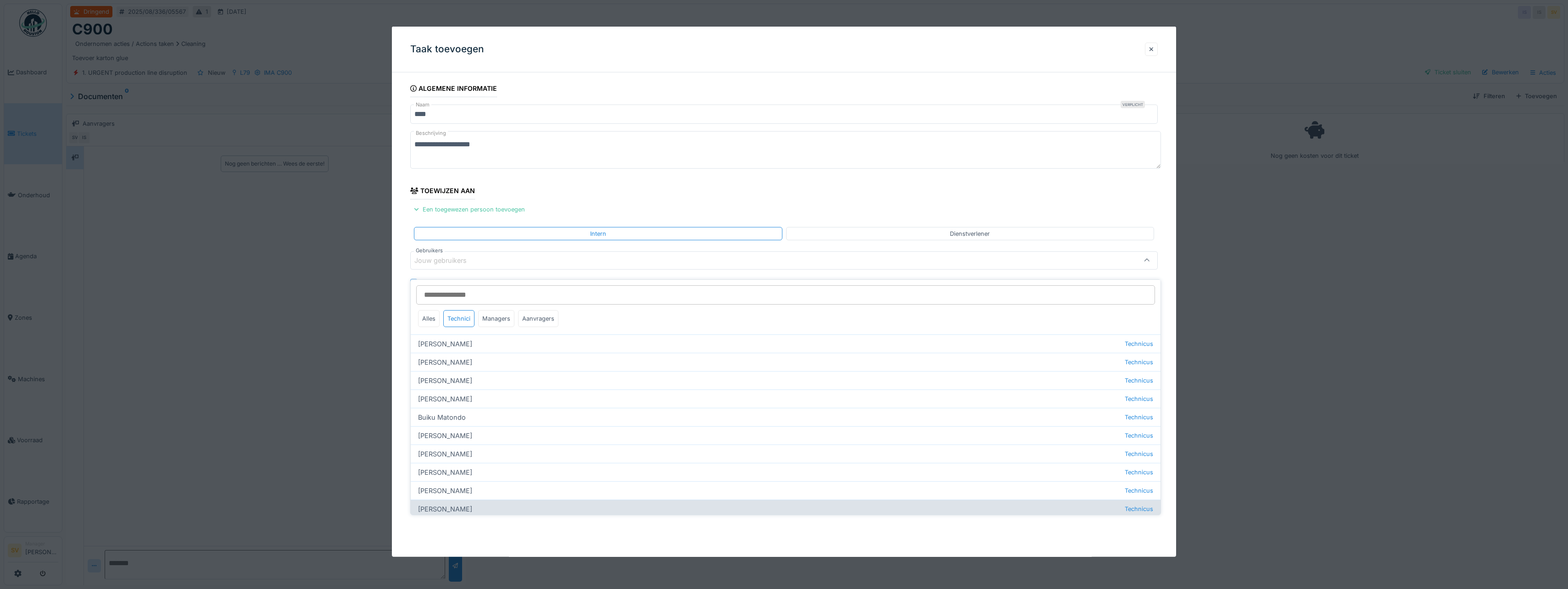
click at [441, 503] on div "[PERSON_NAME] Technicus" at bounding box center [786, 509] width 750 height 18
type input "****"
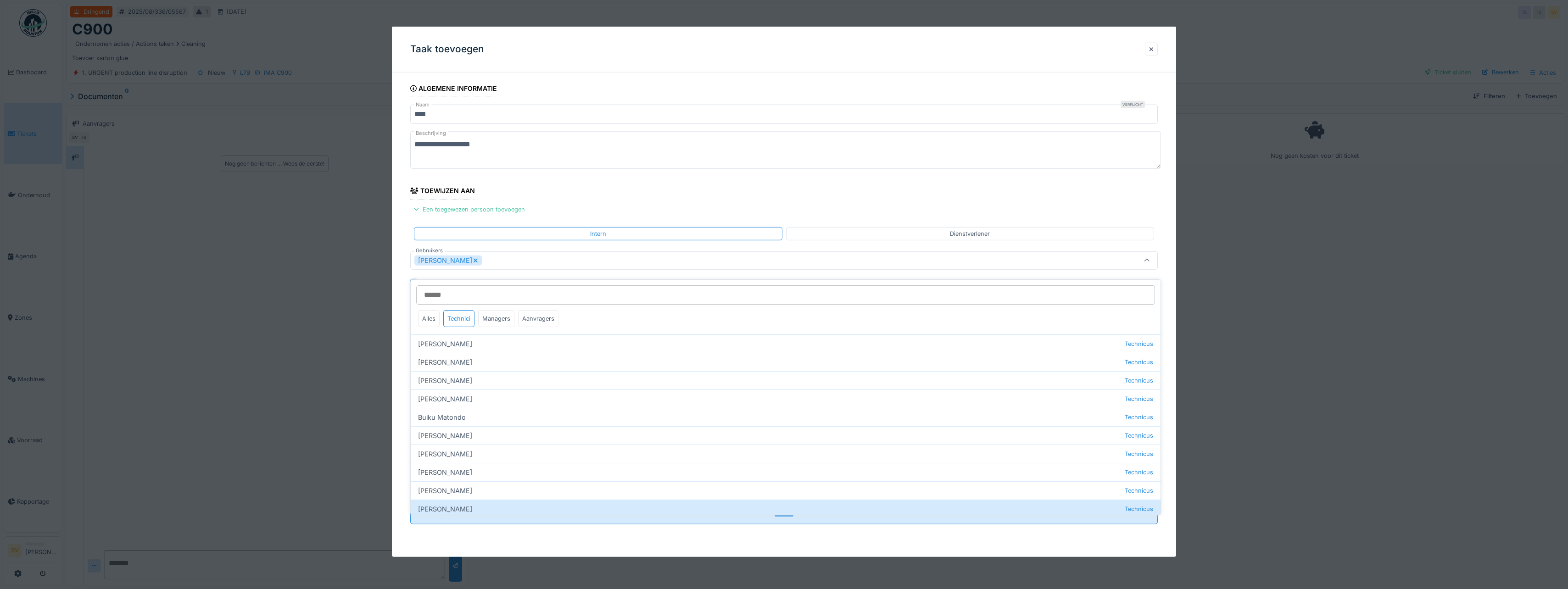
drag, startPoint x: 1150, startPoint y: 260, endPoint x: 1121, endPoint y: 262, distance: 29.1
click at [1150, 260] on icon at bounding box center [1147, 261] width 6 height 6
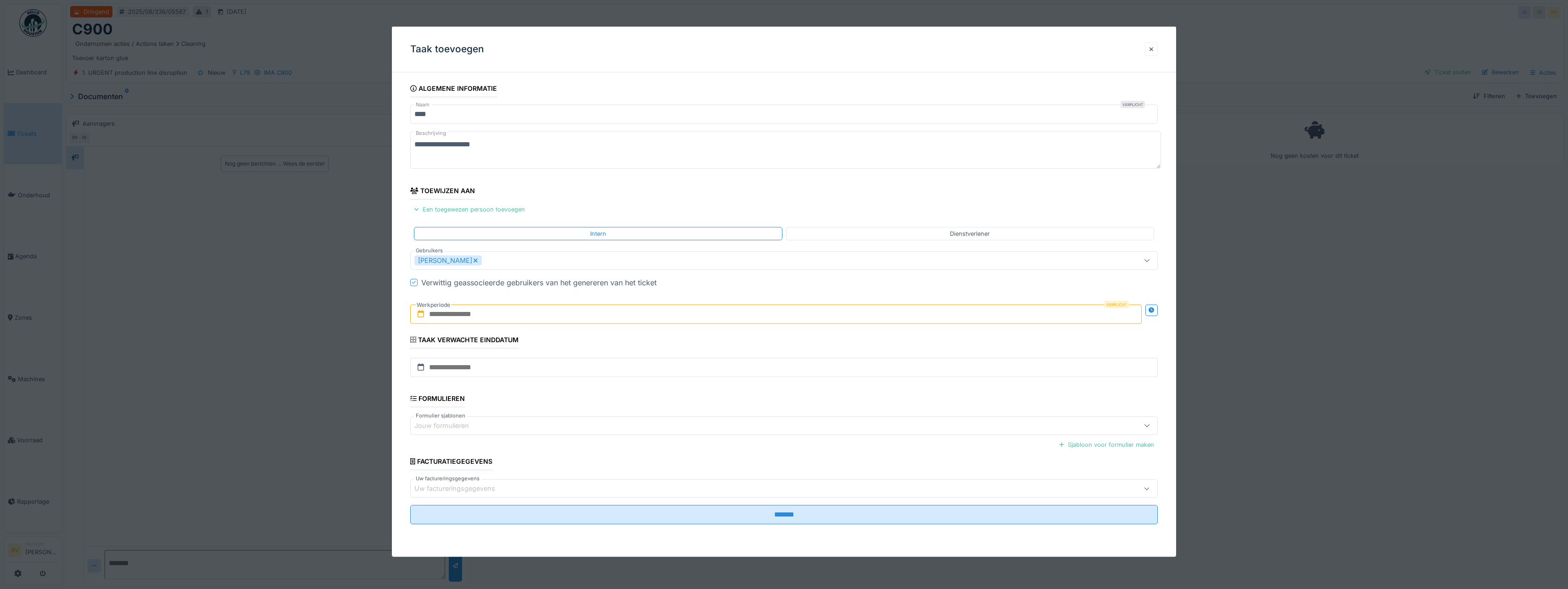
click at [449, 312] on input "text" at bounding box center [776, 315] width 732 height 19
click at [731, 404] on div "11" at bounding box center [733, 404] width 12 height 12
click at [749, 404] on div "12" at bounding box center [748, 404] width 12 height 13
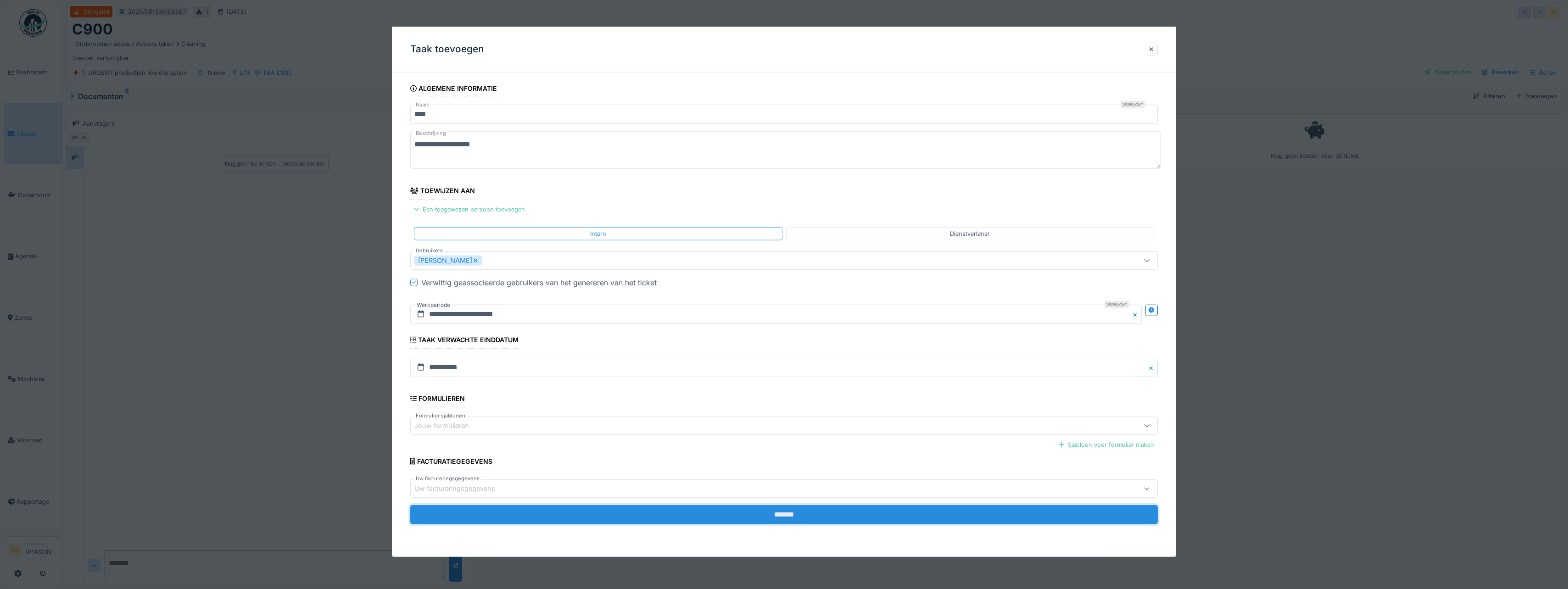
click at [782, 512] on input "*******" at bounding box center [784, 515] width 747 height 19
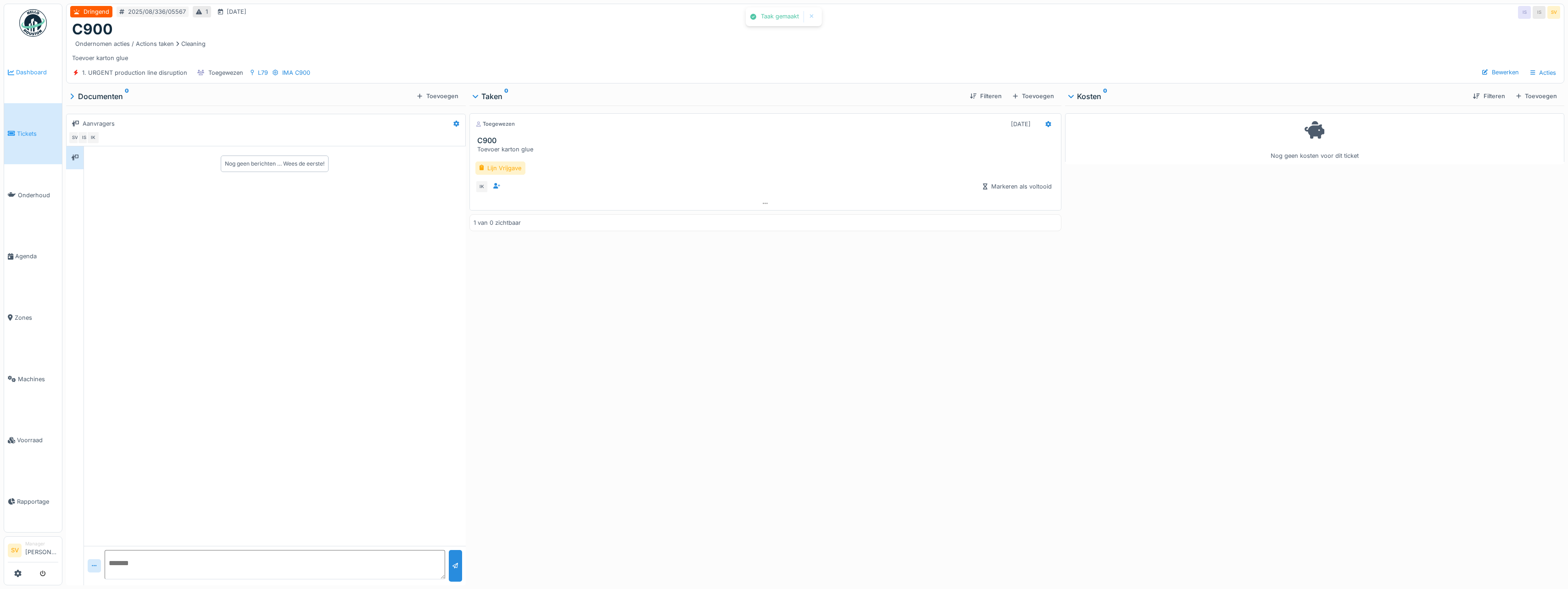
click at [33, 69] on span "Dashboard" at bounding box center [37, 72] width 42 height 9
